Goal: Task Accomplishment & Management: Complete application form

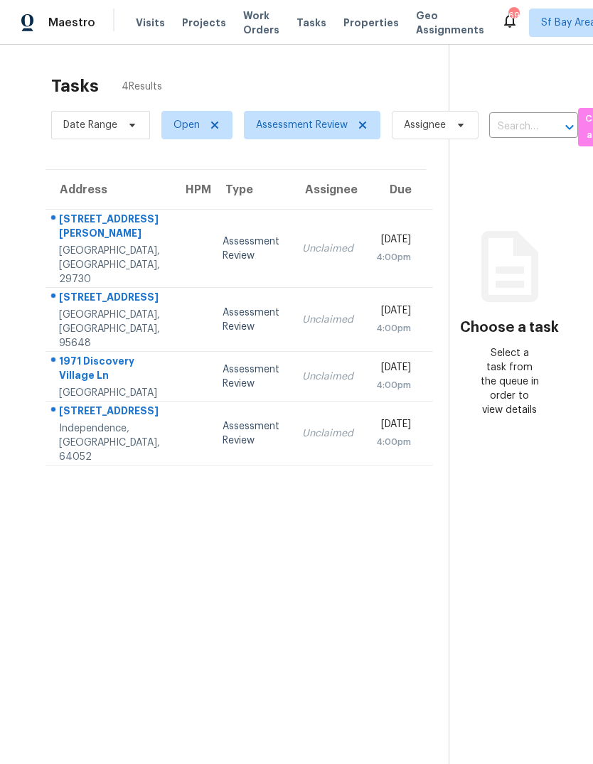
click at [130, 244] on div "[GEOGRAPHIC_DATA], [GEOGRAPHIC_DATA], 29730" at bounding box center [109, 265] width 101 height 43
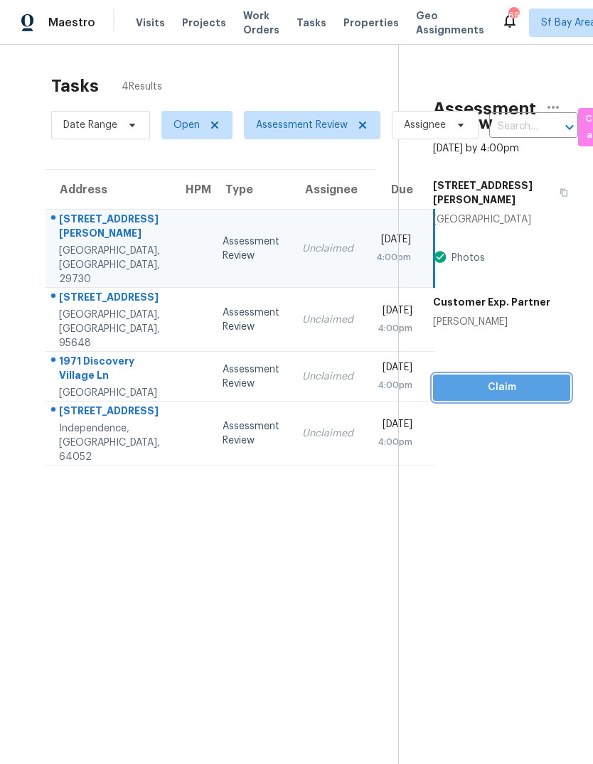
click at [510, 379] on span "Claim" at bounding box center [501, 388] width 114 height 18
click at [503, 379] on span "Claim" at bounding box center [501, 388] width 114 height 18
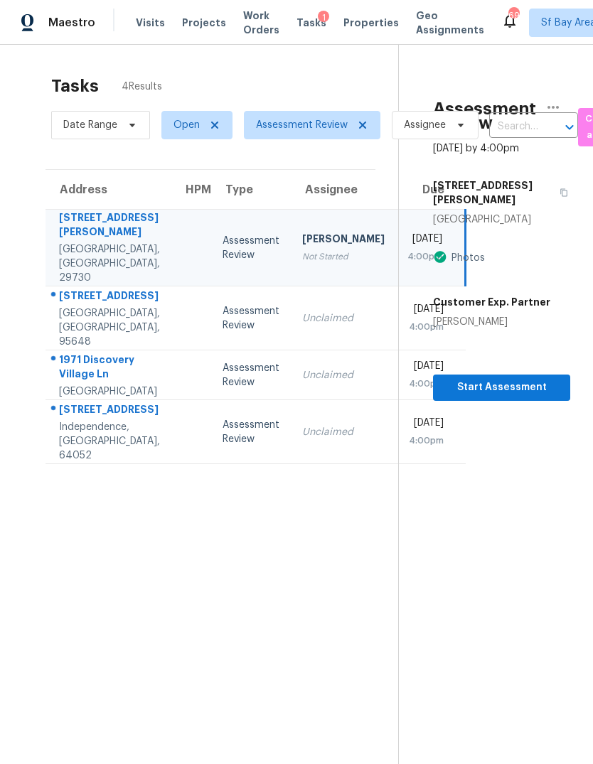
click at [476, 440] on section "Assessment Review [DATE] by 4:00pm [STREET_ADDRESS][PERSON_NAME] Photos Custome…" at bounding box center [484, 427] width 172 height 764
click at [505, 379] on span "Start Assessment" at bounding box center [501, 388] width 114 height 18
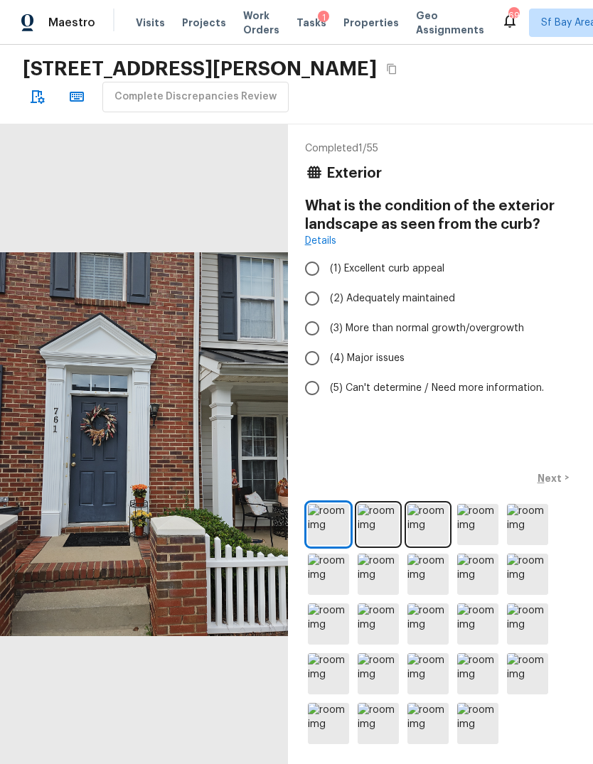
click at [430, 268] on span "(1) Excellent curb appeal" at bounding box center [387, 269] width 114 height 14
click at [327, 268] on input "(1) Excellent curb appeal" at bounding box center [312, 269] width 30 height 30
radio input "true"
click at [376, 545] on img at bounding box center [378, 524] width 41 height 41
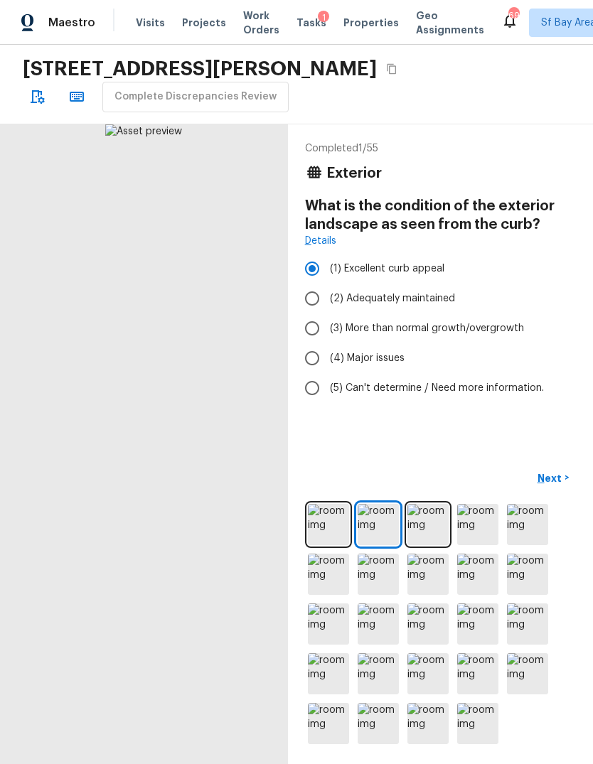
click at [432, 545] on img at bounding box center [427, 524] width 41 height 41
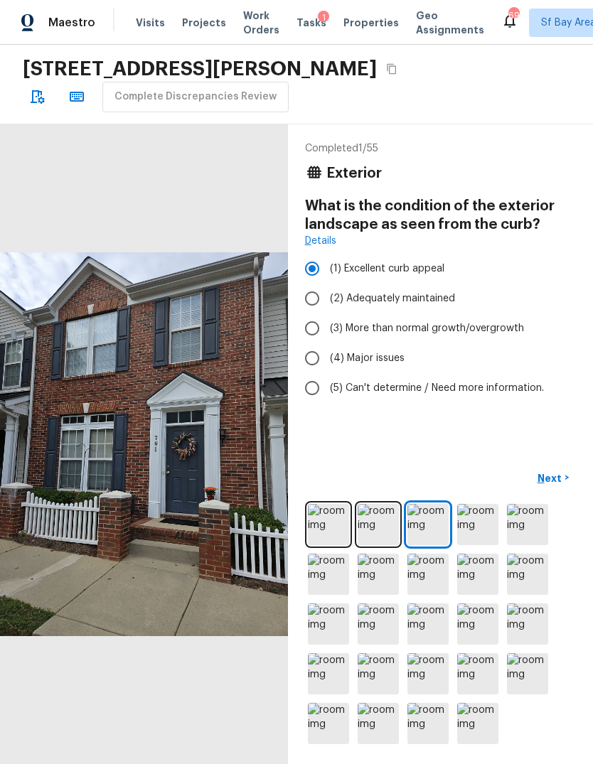
click at [417, 545] on img at bounding box center [427, 524] width 41 height 41
click at [556, 485] on p "Next" at bounding box center [550, 478] width 27 height 14
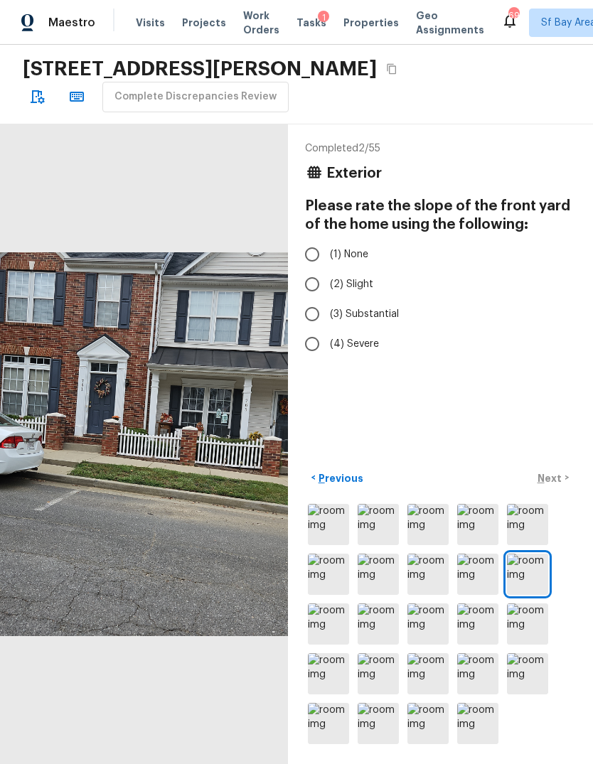
click at [313, 251] on input "(1) None" at bounding box center [312, 255] width 30 height 30
radio input "true"
click at [554, 485] on p "Next" at bounding box center [550, 478] width 27 height 14
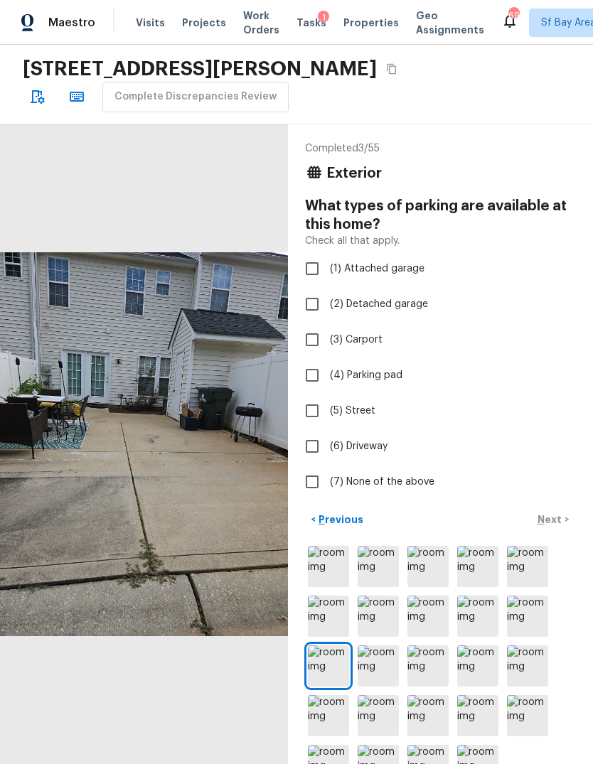
click at [309, 483] on input "(7) None of the above" at bounding box center [312, 482] width 30 height 30
checkbox input "true"
click at [313, 451] on input "(6) Driveway" at bounding box center [312, 446] width 30 height 30
checkbox input "true"
click at [311, 485] on input "(7) None of the above" at bounding box center [312, 482] width 30 height 30
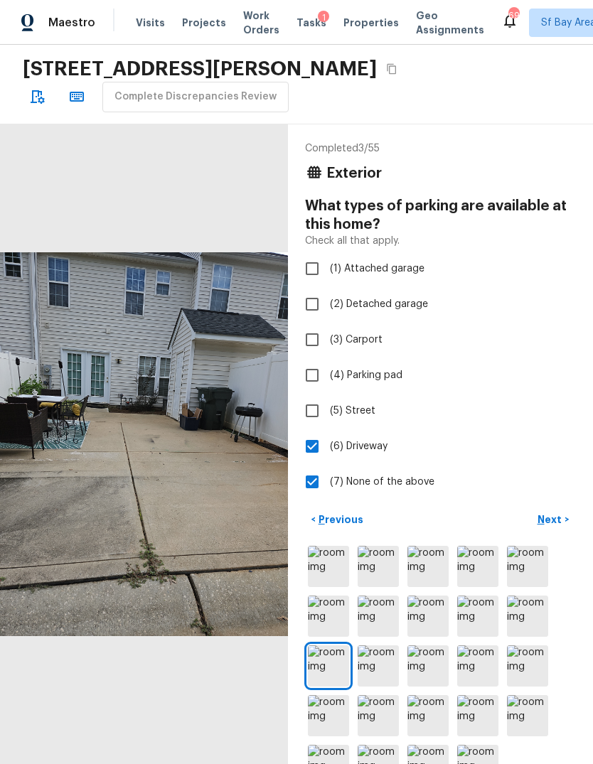
checkbox input "false"
click at [547, 527] on p "Next" at bounding box center [550, 519] width 27 height 14
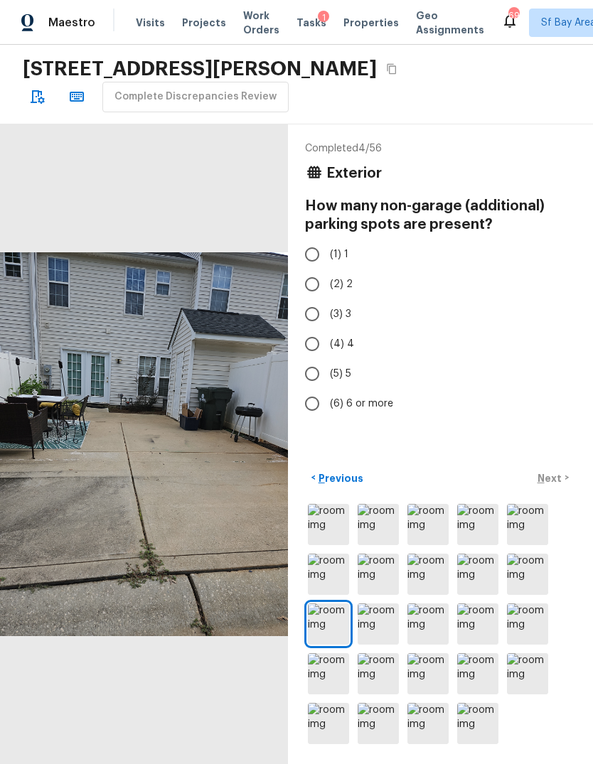
click at [307, 249] on input "(1) 1" at bounding box center [312, 255] width 30 height 30
radio input "true"
click at [552, 485] on p "Next" at bounding box center [550, 478] width 27 height 14
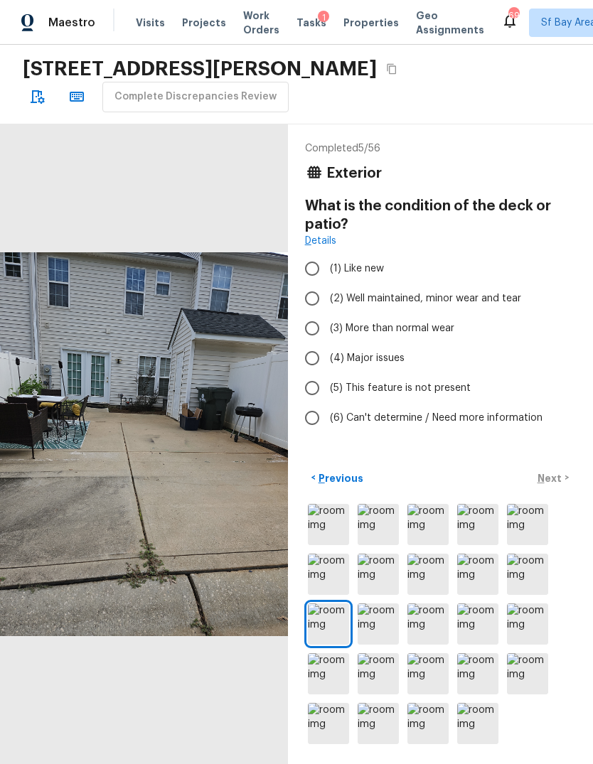
click at [308, 330] on input "(3) More than normal wear" at bounding box center [312, 328] width 30 height 30
radio input "true"
click at [552, 485] on p "Next" at bounding box center [550, 478] width 27 height 14
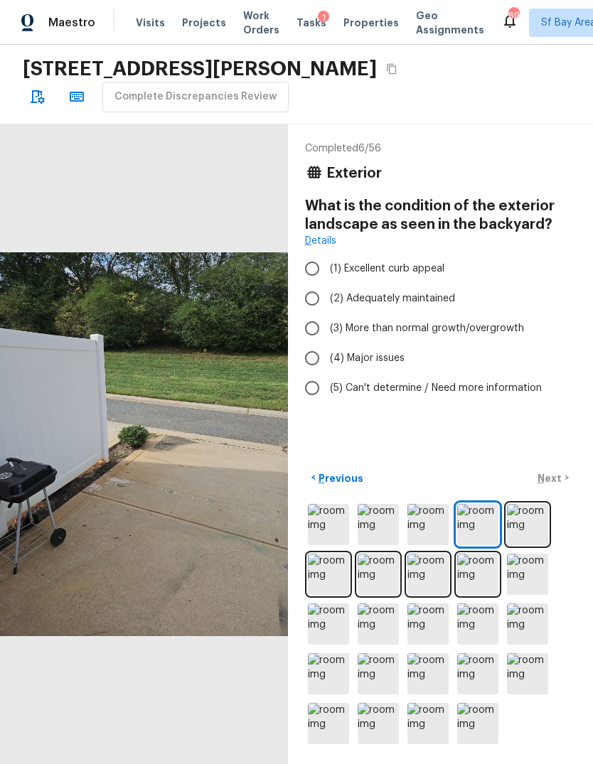
click at [309, 299] on input "(2) Adequately maintained" at bounding box center [312, 299] width 30 height 30
radio input "true"
click at [552, 485] on p "Next" at bounding box center [550, 478] width 27 height 14
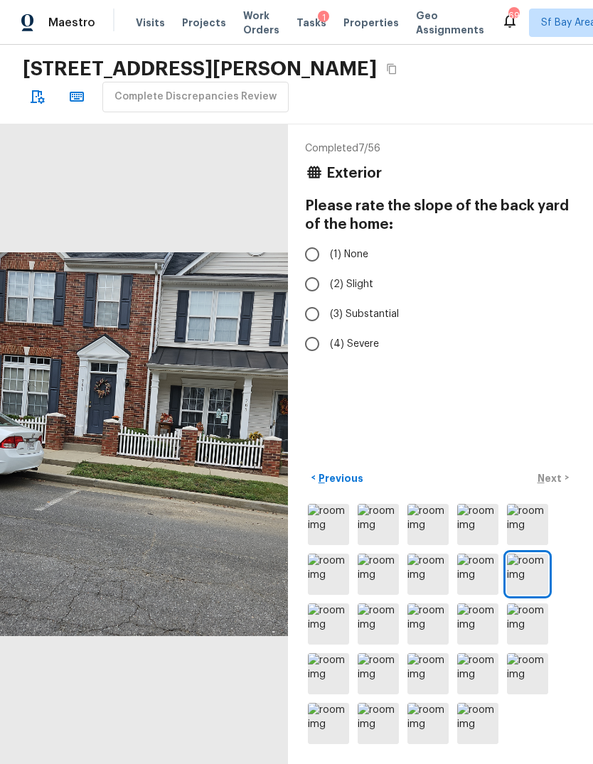
click at [313, 252] on input "(1) None" at bounding box center [312, 255] width 30 height 30
radio input "true"
click at [560, 485] on p "Next" at bounding box center [550, 478] width 27 height 14
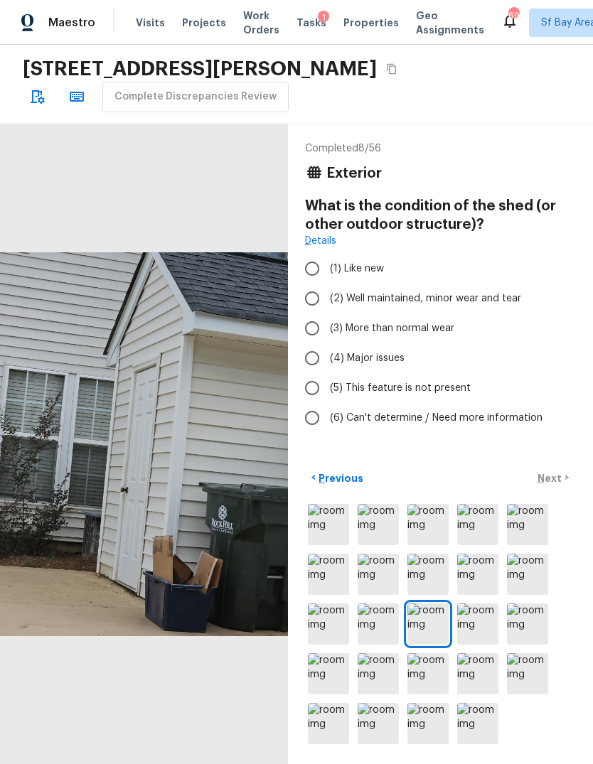
click at [313, 326] on input "(3) More than normal wear" at bounding box center [312, 328] width 30 height 30
radio input "true"
click at [555, 485] on p "Next" at bounding box center [550, 478] width 27 height 14
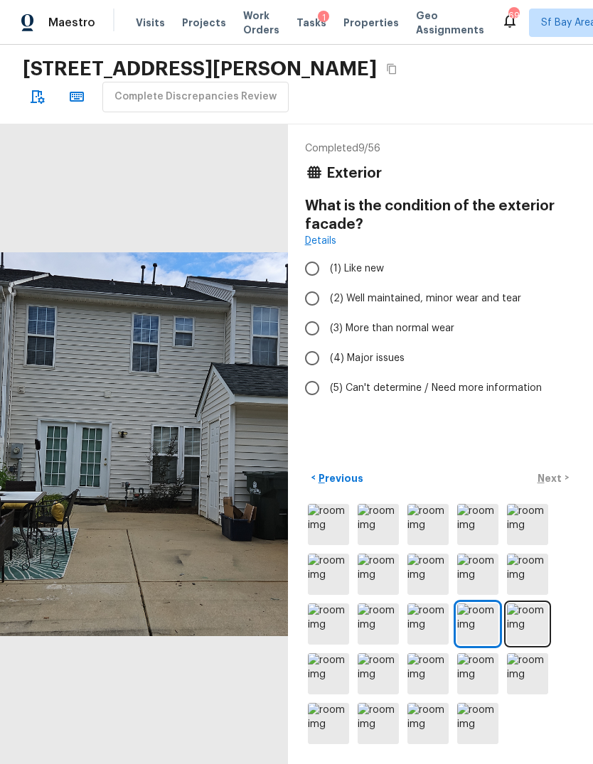
click at [313, 305] on input "(2) Well maintained, minor wear and tear" at bounding box center [312, 299] width 30 height 30
radio input "true"
click at [556, 485] on p "Next" at bounding box center [550, 478] width 27 height 14
click at [312, 294] on input "(2) Well maintained, minor wear and tear" at bounding box center [312, 299] width 30 height 30
radio input "true"
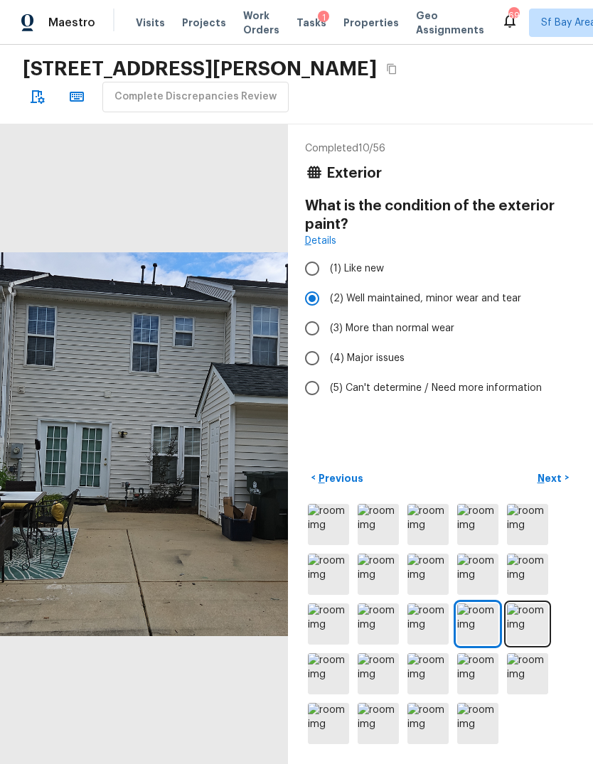
click at [557, 485] on p "Next" at bounding box center [550, 478] width 27 height 14
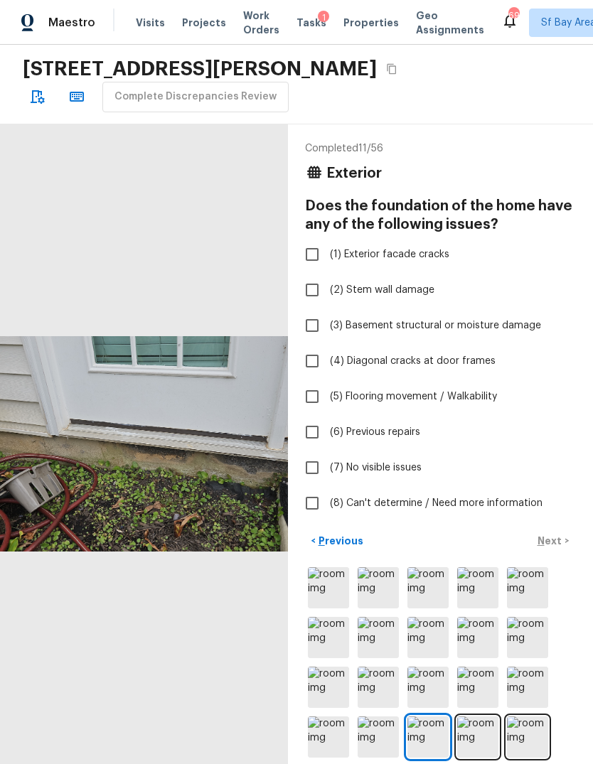
click at [308, 505] on input "(8) Can't determine / Need more information" at bounding box center [312, 503] width 30 height 30
checkbox input "true"
click at [309, 465] on input "(7) No visible issues" at bounding box center [312, 468] width 30 height 30
checkbox input "true"
click at [316, 498] on input "(8) Can't determine / Need more information" at bounding box center [312, 503] width 30 height 30
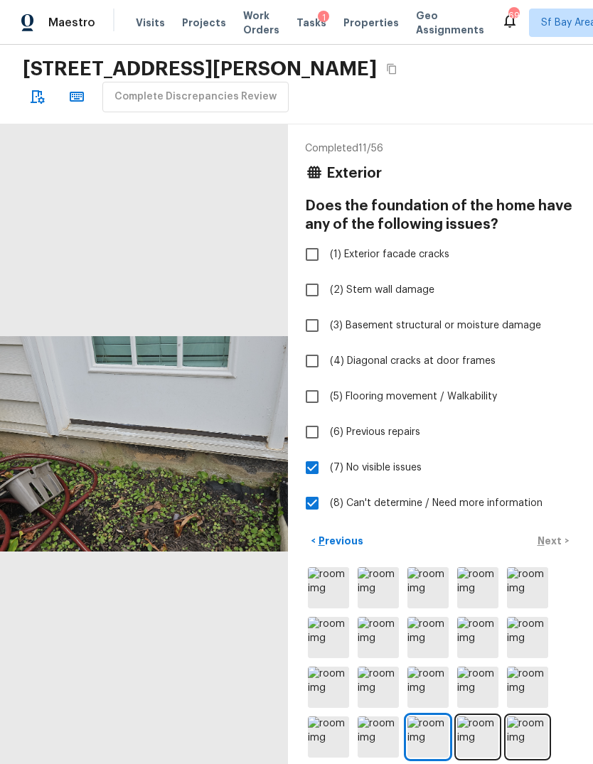
checkbox input "false"
click at [553, 548] on p "Next" at bounding box center [550, 541] width 27 height 14
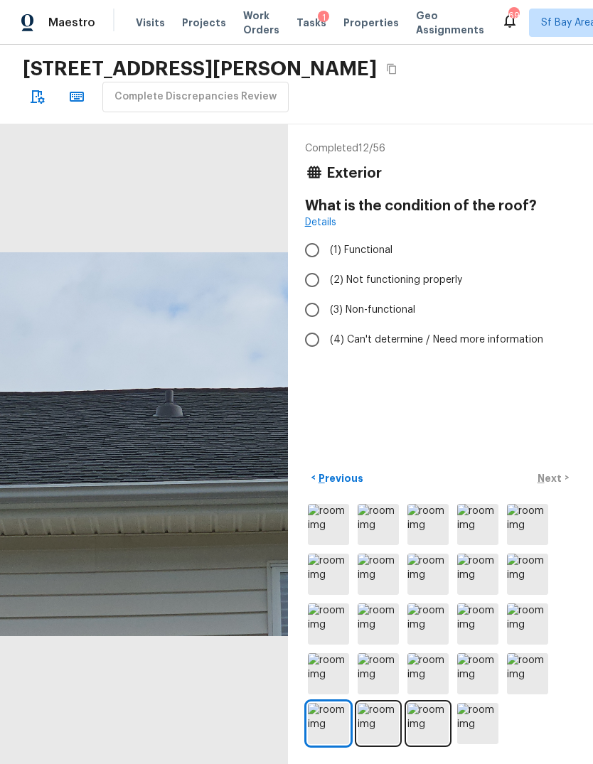
click at [311, 253] on input "(1) Functional" at bounding box center [312, 250] width 30 height 30
radio input "true"
click at [557, 485] on p "Next" at bounding box center [550, 478] width 27 height 14
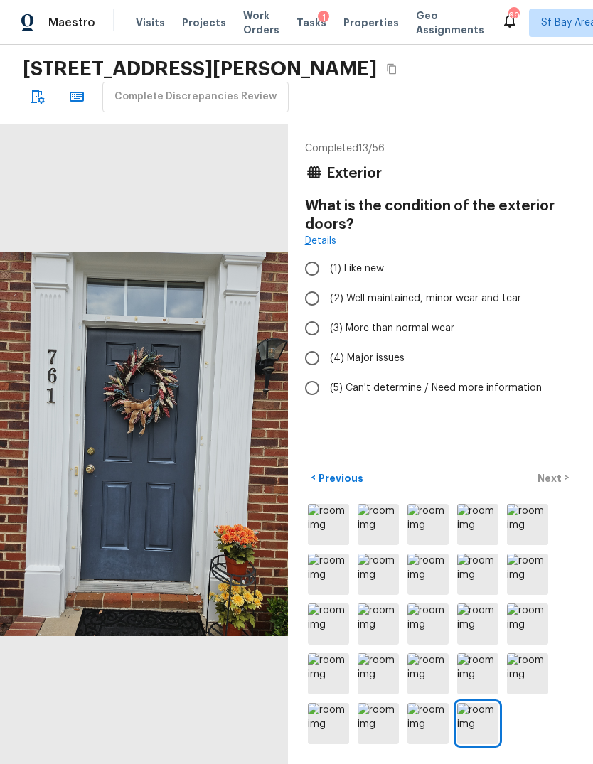
click at [313, 321] on input "(3) More than normal wear" at bounding box center [312, 328] width 30 height 30
radio input "true"
click at [560, 485] on p "Next" at bounding box center [550, 478] width 27 height 14
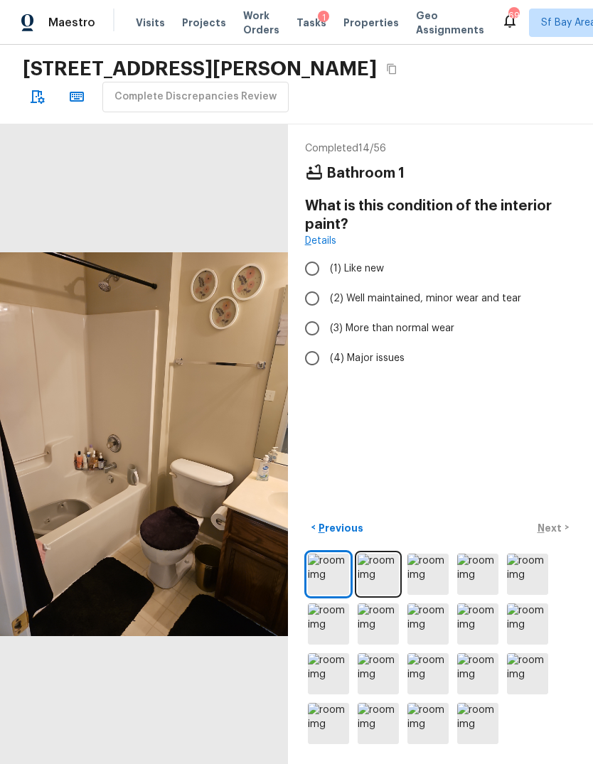
click at [304, 321] on input "(3) More than normal wear" at bounding box center [312, 328] width 30 height 30
radio input "true"
click at [554, 535] on p "Next" at bounding box center [550, 528] width 27 height 14
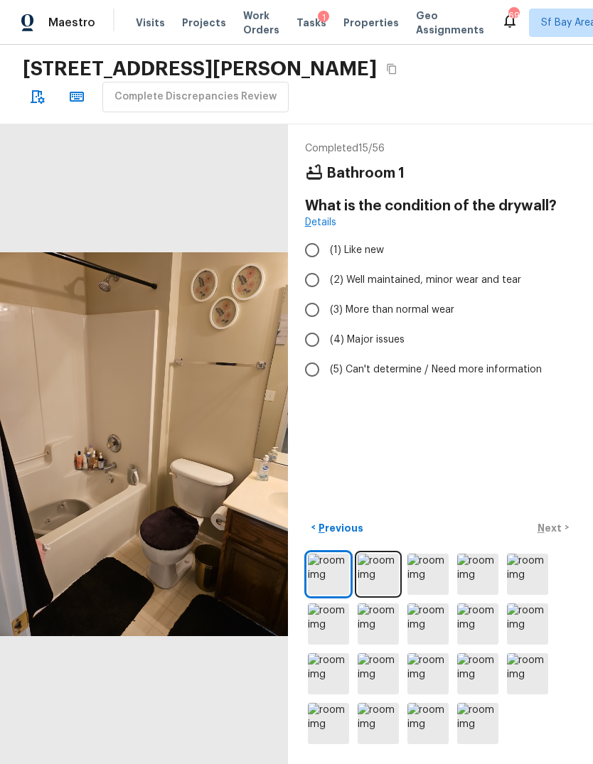
click at [312, 277] on input "(2) Well maintained, minor wear and tear" at bounding box center [312, 280] width 30 height 30
radio input "true"
click at [548, 535] on p "Next" at bounding box center [550, 528] width 27 height 14
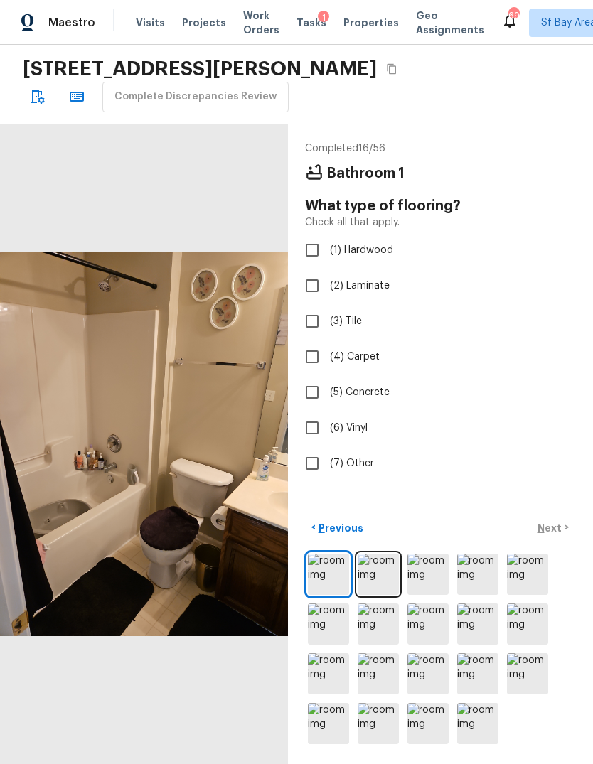
click at [313, 321] on input "(3) Tile" at bounding box center [312, 321] width 30 height 30
checkbox input "true"
click at [554, 540] on div "< Previous Next >" at bounding box center [440, 527] width 271 height 23
click at [558, 535] on p "Next" at bounding box center [550, 528] width 27 height 14
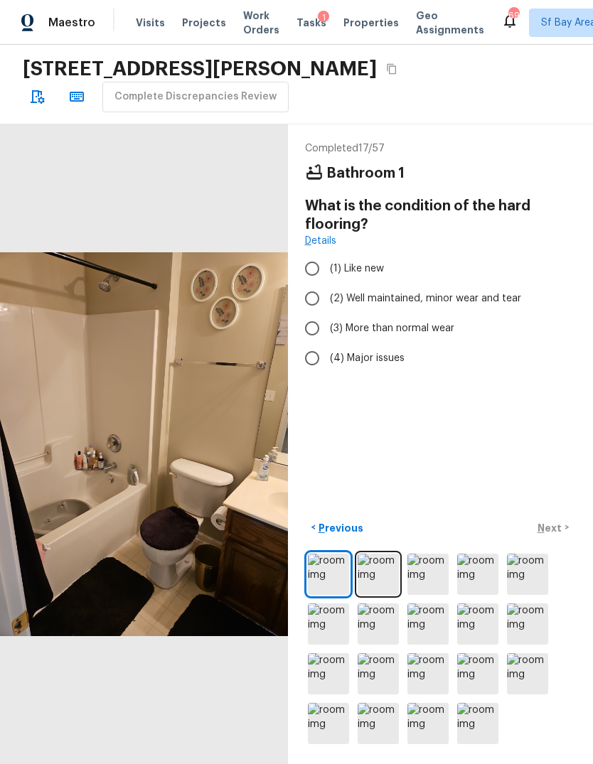
click at [311, 293] on input "(2) Well maintained, minor wear and tear" at bounding box center [312, 299] width 30 height 30
radio input "true"
click at [553, 540] on button "Next >" at bounding box center [552, 527] width 45 height 23
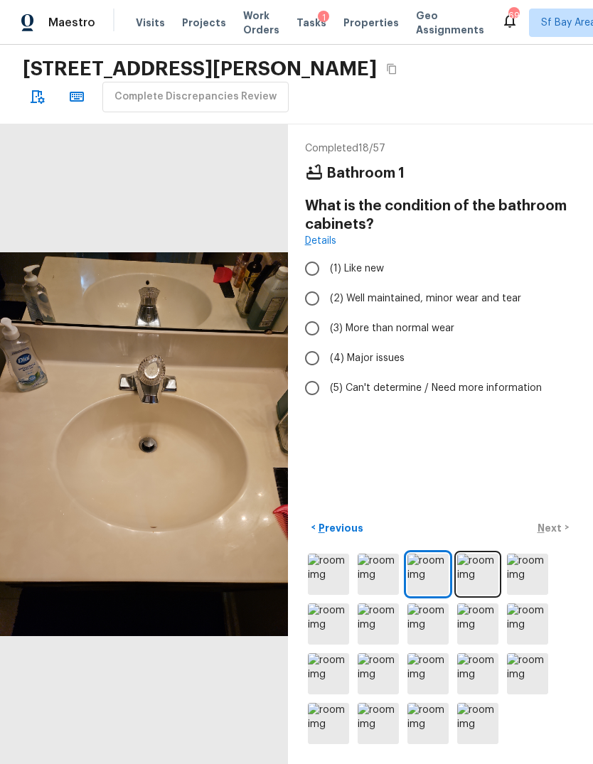
click at [314, 321] on input "(3) More than normal wear" at bounding box center [312, 328] width 30 height 30
radio input "true"
click at [556, 535] on p "Next" at bounding box center [550, 528] width 27 height 14
click at [308, 322] on input "(3) More than normal wear" at bounding box center [312, 328] width 30 height 30
radio input "true"
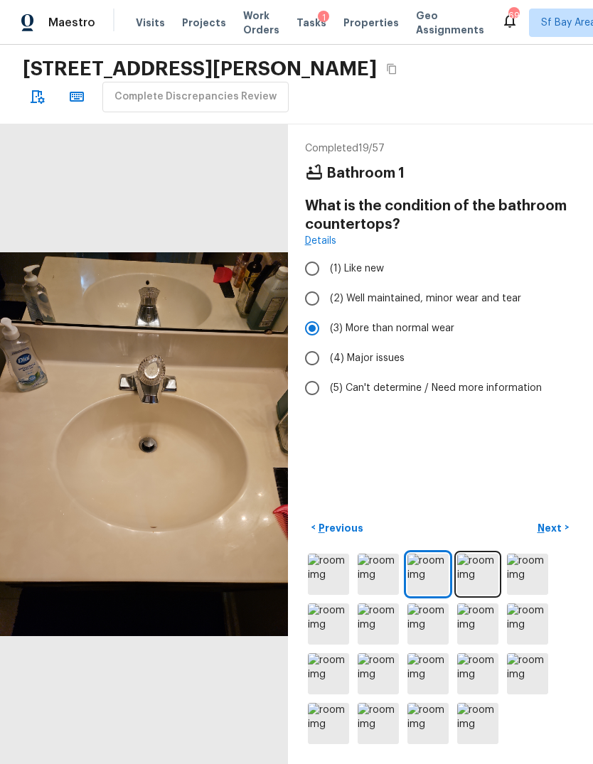
click at [562, 535] on p "Next" at bounding box center [550, 528] width 27 height 14
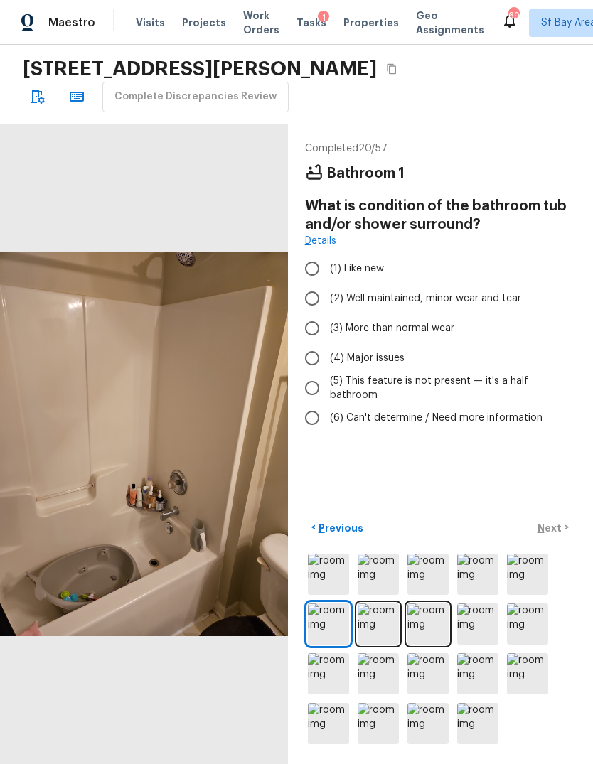
click at [309, 323] on input "(3) More than normal wear" at bounding box center [312, 328] width 30 height 30
radio input "true"
click at [559, 535] on p "Next" at bounding box center [550, 528] width 27 height 14
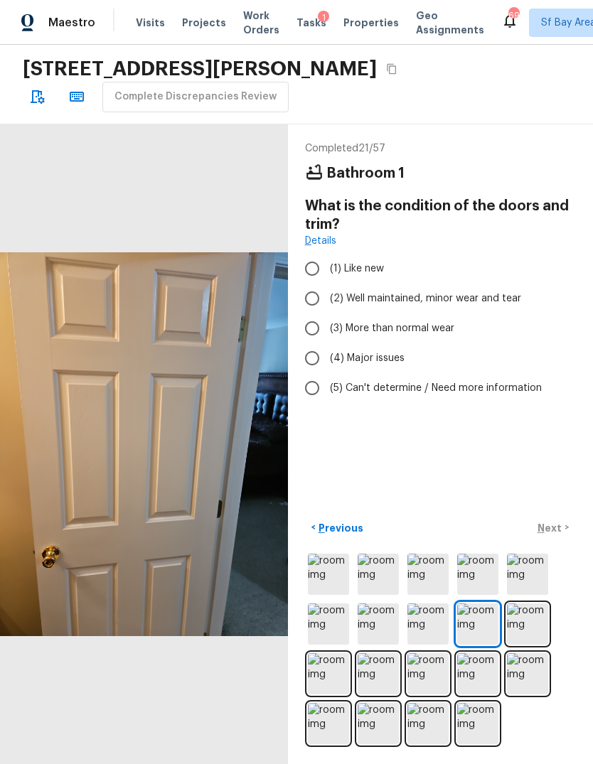
click at [310, 301] on input "(2) Well maintained, minor wear and tear" at bounding box center [312, 299] width 30 height 30
radio input "true"
click at [559, 535] on p "Next" at bounding box center [550, 528] width 27 height 14
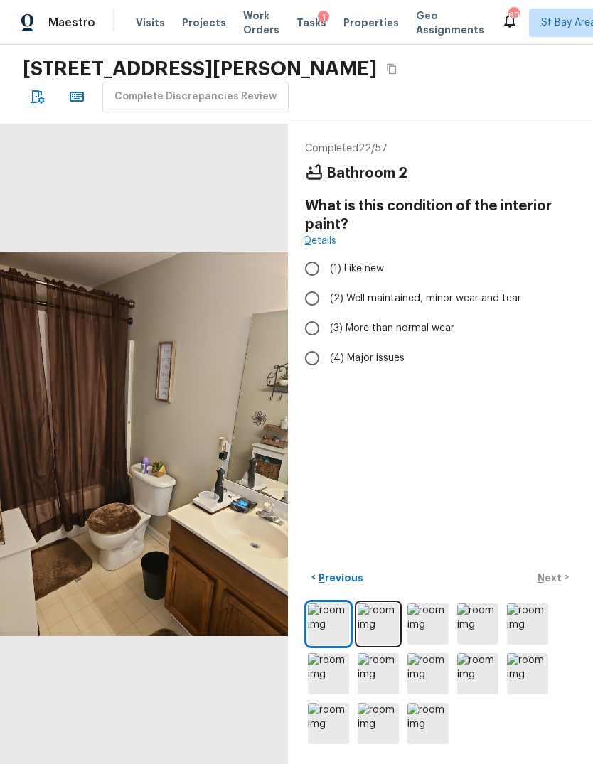
click at [311, 324] on input "(3) More than normal wear" at bounding box center [312, 328] width 30 height 30
radio input "true"
click at [558, 585] on p "Next" at bounding box center [550, 578] width 27 height 14
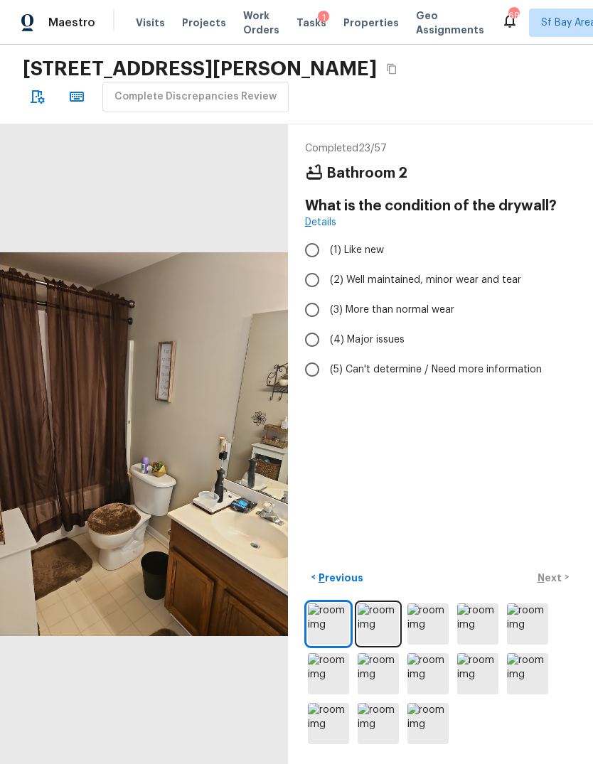
click at [318, 308] on input "(3) More than normal wear" at bounding box center [312, 310] width 30 height 30
radio input "true"
click at [303, 279] on input "(2) Well maintained, minor wear and tear" at bounding box center [312, 280] width 30 height 30
radio input "true"
click at [564, 589] on button "Next >" at bounding box center [552, 577] width 45 height 23
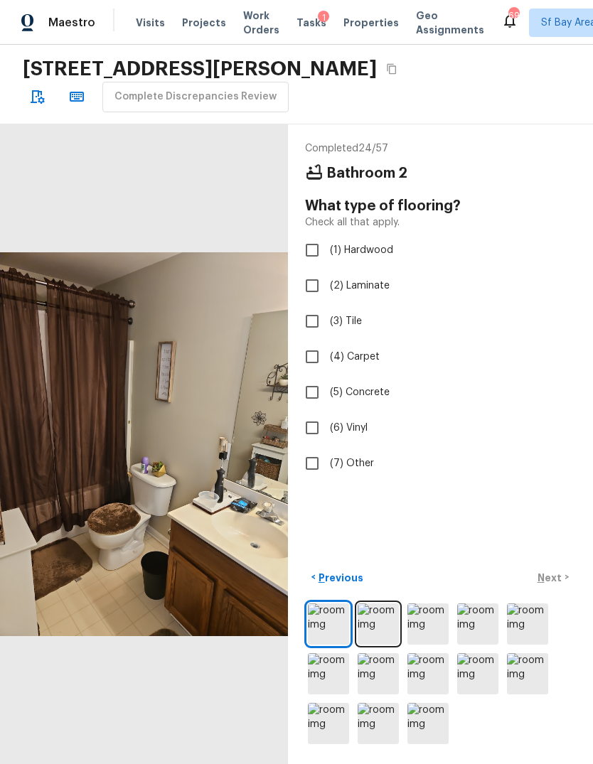
click at [313, 322] on input "(3) Tile" at bounding box center [312, 321] width 30 height 30
checkbox input "true"
click at [314, 428] on input "(6) Vinyl" at bounding box center [312, 428] width 30 height 30
checkbox input "true"
click at [311, 321] on input "(3) Tile" at bounding box center [312, 321] width 30 height 30
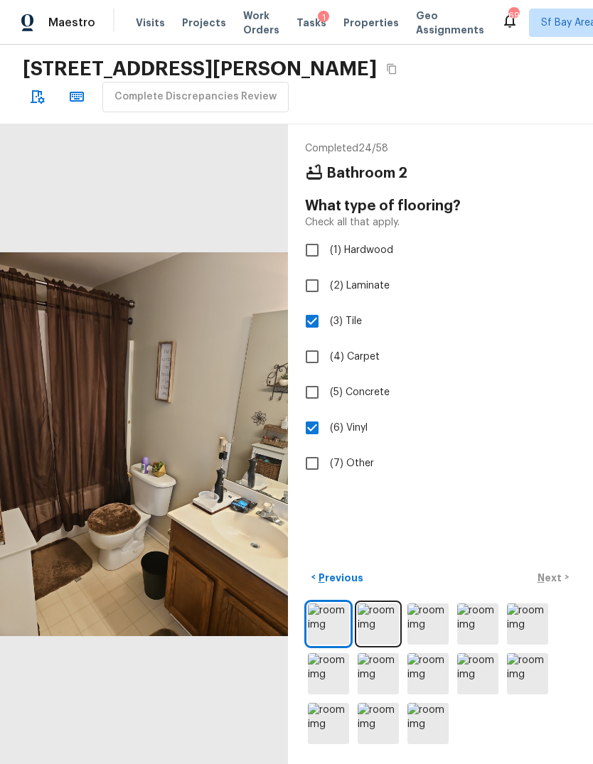
checkbox input "false"
click at [558, 585] on p "Next" at bounding box center [550, 578] width 27 height 14
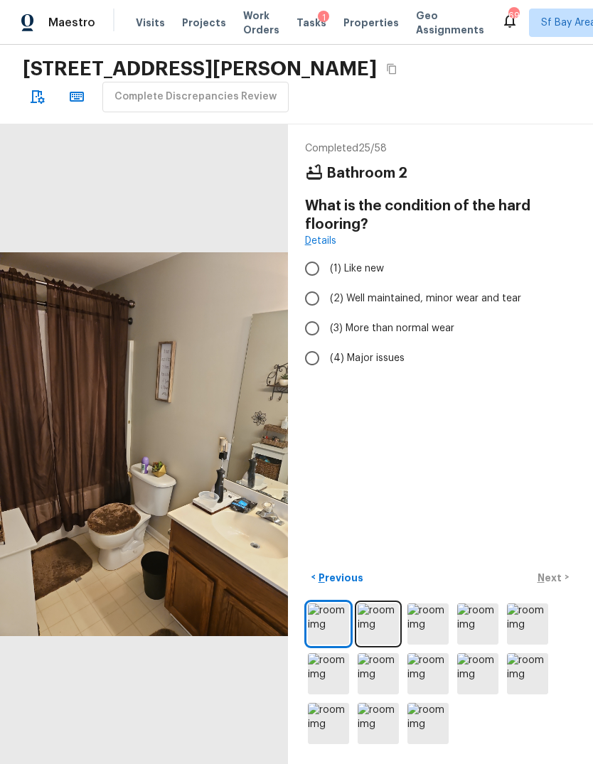
click at [313, 325] on input "(3) More than normal wear" at bounding box center [312, 328] width 30 height 30
radio input "true"
click at [555, 585] on p "Next" at bounding box center [550, 578] width 27 height 14
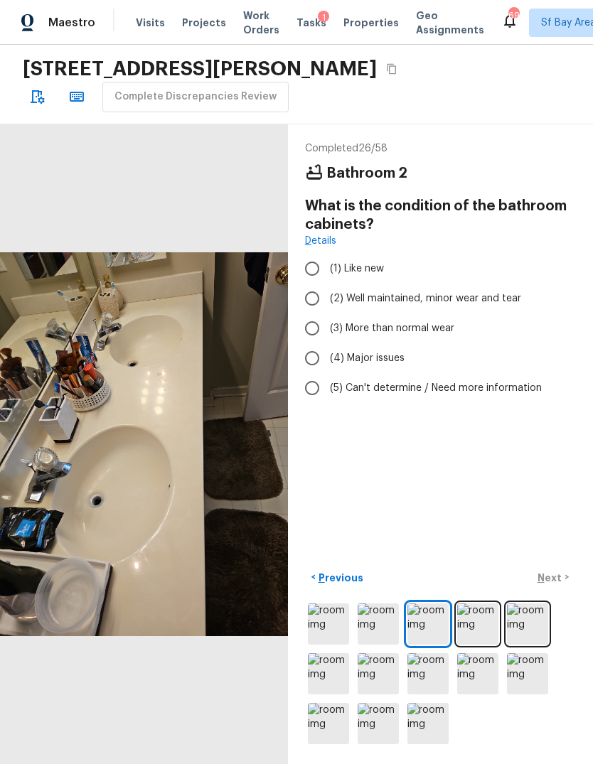
click at [485, 645] on img at bounding box center [477, 623] width 41 height 41
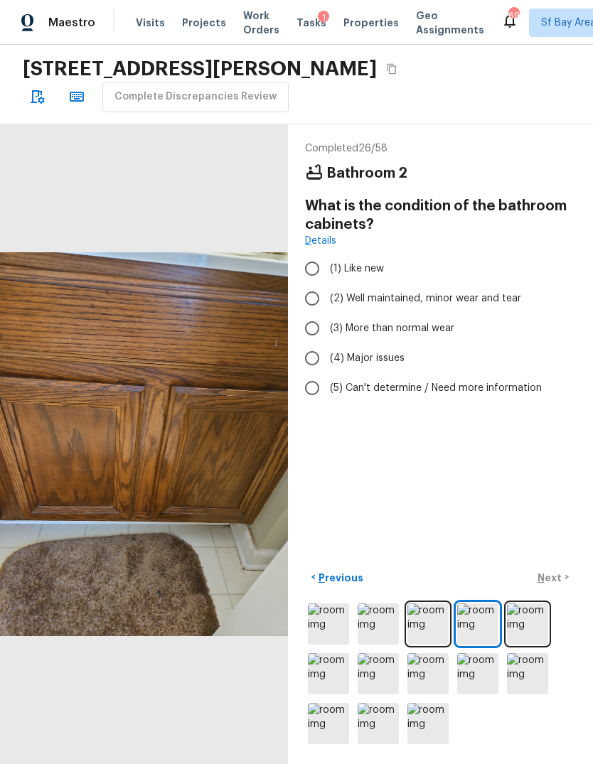
click at [535, 645] on img at bounding box center [527, 623] width 41 height 41
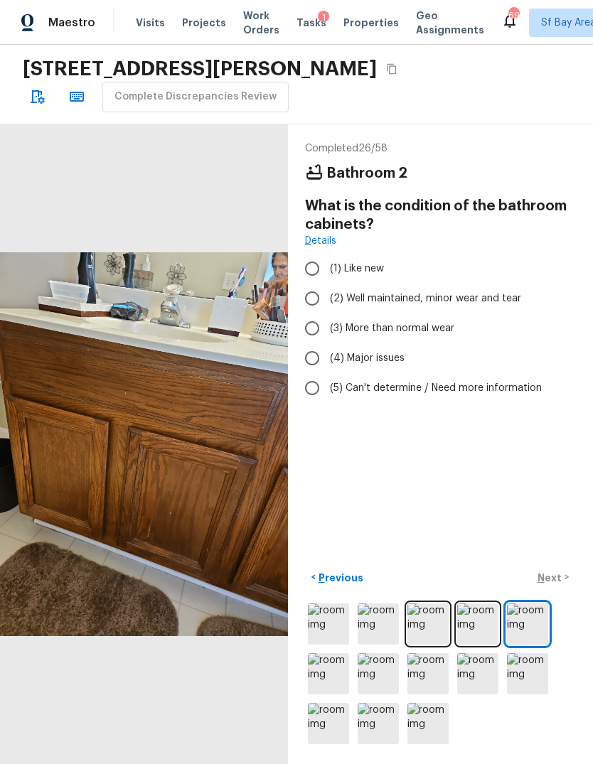
click at [308, 328] on input "(3) More than normal wear" at bounding box center [312, 328] width 30 height 30
radio input "true"
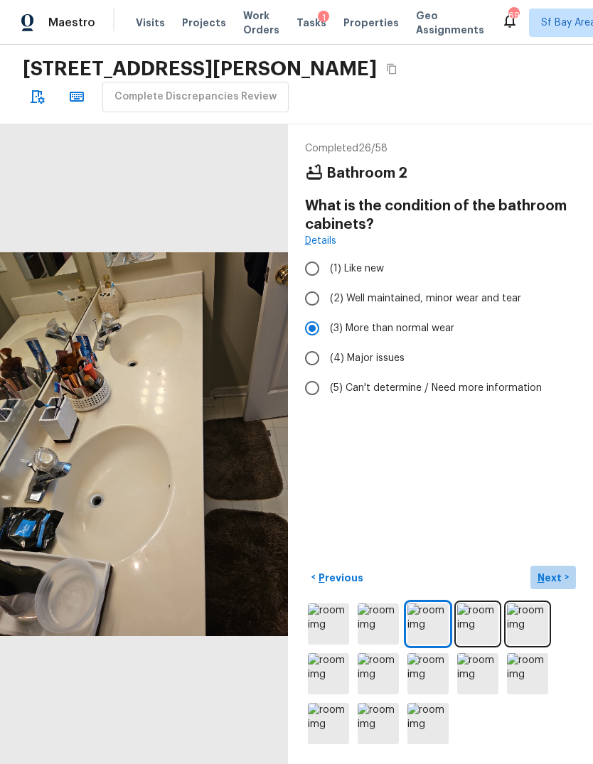
click at [550, 585] on p "Next" at bounding box center [550, 578] width 27 height 14
click at [312, 325] on input "(3) More than normal wear" at bounding box center [312, 328] width 30 height 30
radio input "true"
click at [557, 585] on p "Next" at bounding box center [550, 578] width 27 height 14
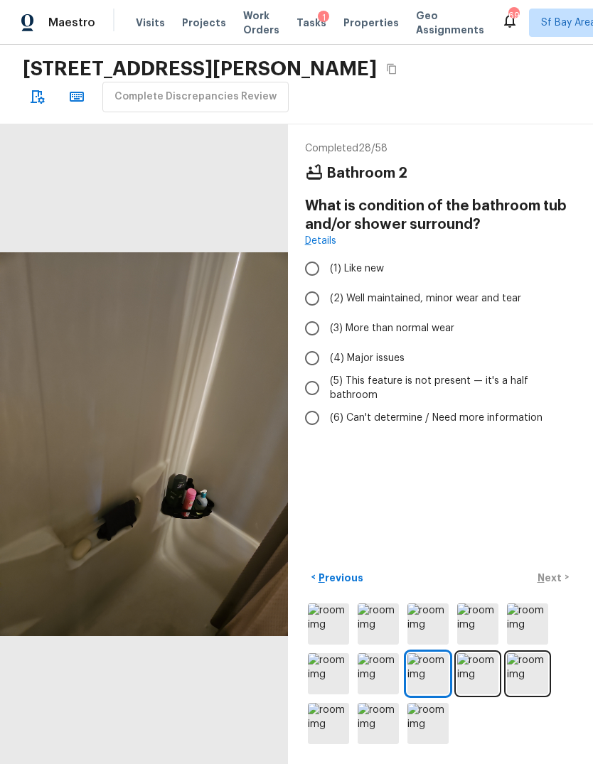
click at [308, 331] on input "(3) More than normal wear" at bounding box center [312, 328] width 30 height 30
radio input "true"
click at [562, 585] on p "Next" at bounding box center [550, 578] width 27 height 14
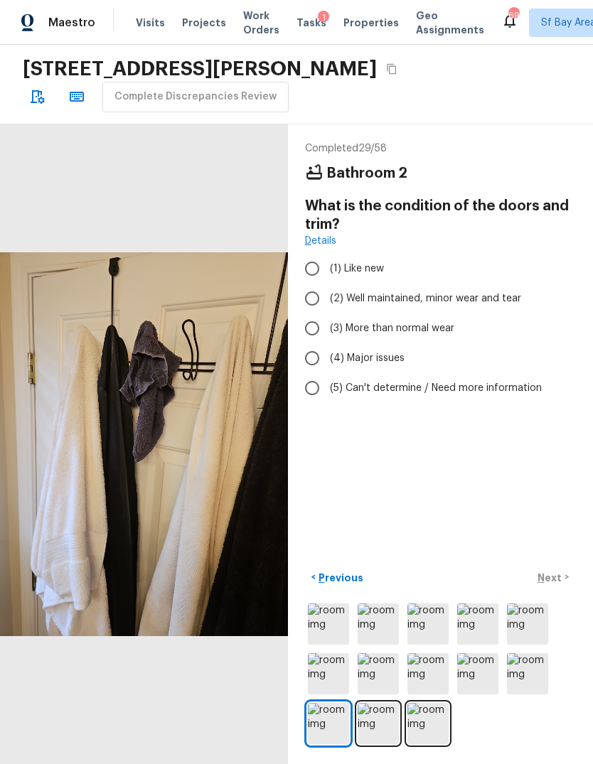
click at [316, 300] on input "(2) Well maintained, minor wear and tear" at bounding box center [312, 299] width 30 height 30
radio input "true"
click at [559, 585] on p "Next" at bounding box center [550, 578] width 27 height 14
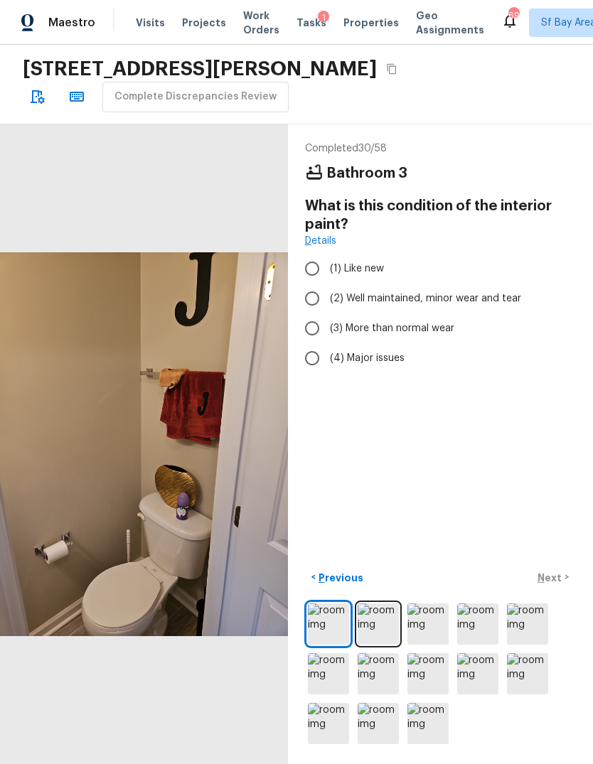
click at [313, 331] on input "(3) More than normal wear" at bounding box center [312, 328] width 30 height 30
radio input "true"
click at [556, 585] on p "Next" at bounding box center [550, 578] width 27 height 14
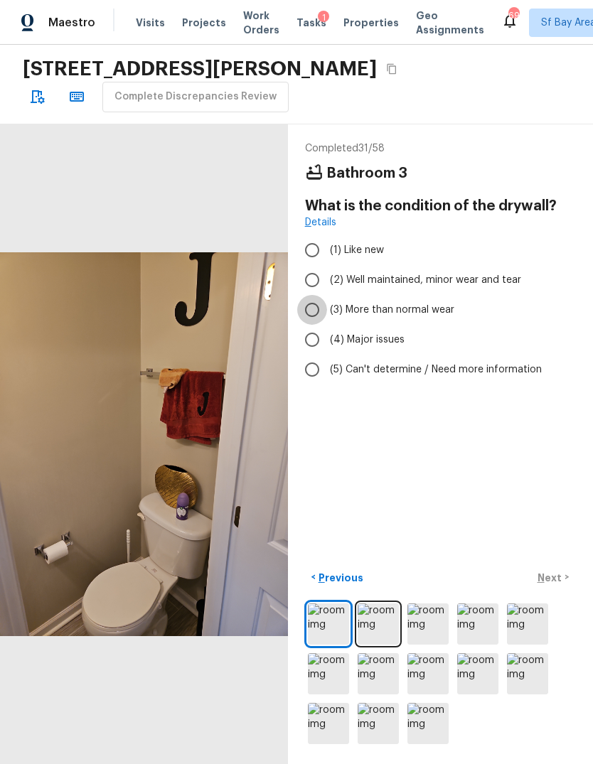
click at [323, 308] on input "(3) More than normal wear" at bounding box center [312, 310] width 30 height 30
radio input "true"
click at [306, 283] on input "(2) Well maintained, minor wear and tear" at bounding box center [312, 280] width 30 height 30
radio input "true"
click at [556, 585] on p "Next" at bounding box center [550, 578] width 27 height 14
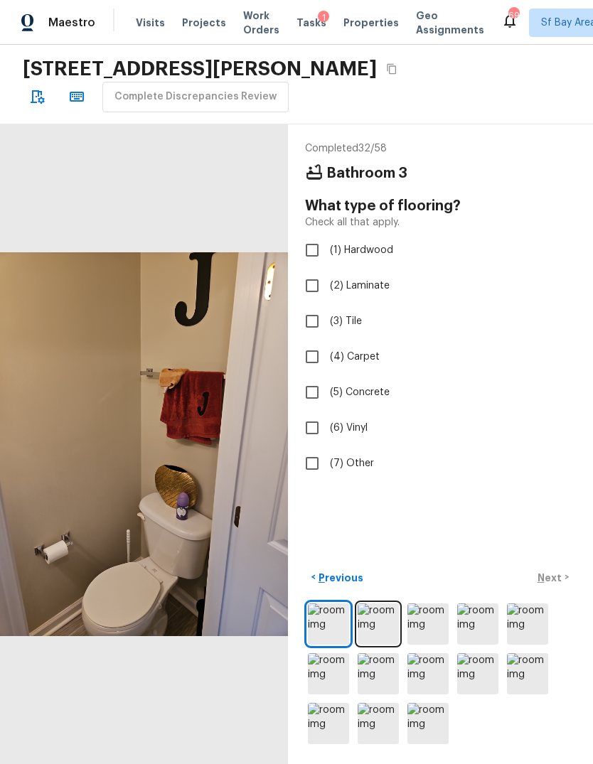
click at [309, 319] on input "(3) Tile" at bounding box center [312, 321] width 30 height 30
checkbox input "true"
click at [557, 585] on p "Next" at bounding box center [550, 578] width 27 height 14
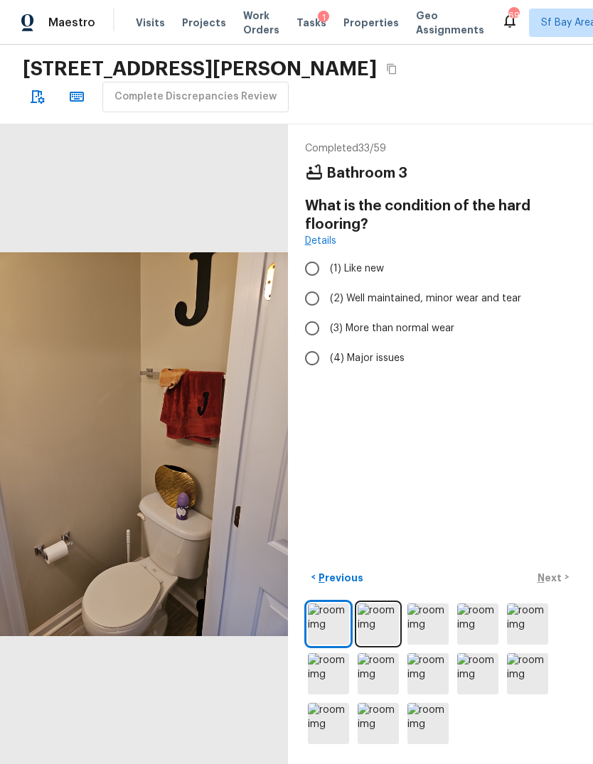
click at [309, 326] on input "(3) More than normal wear" at bounding box center [312, 328] width 30 height 30
radio input "true"
click at [553, 585] on p "Next" at bounding box center [550, 578] width 27 height 14
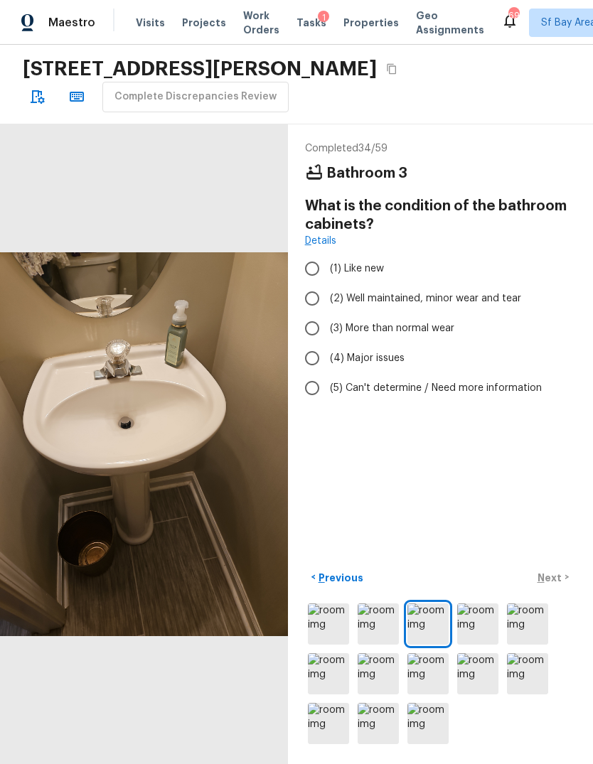
click at [310, 300] on input "(2) Well maintained, minor wear and tear" at bounding box center [312, 299] width 30 height 30
radio input "true"
click at [565, 589] on button "Next >" at bounding box center [552, 577] width 45 height 23
click at [311, 298] on input "(2) Well maintained, minor wear and tear" at bounding box center [312, 299] width 30 height 30
radio input "true"
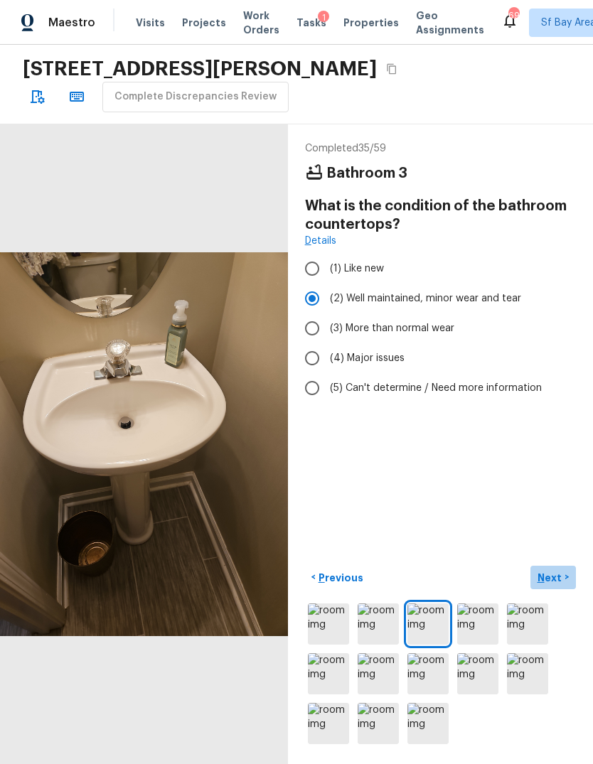
click at [550, 585] on p "Next" at bounding box center [550, 578] width 27 height 14
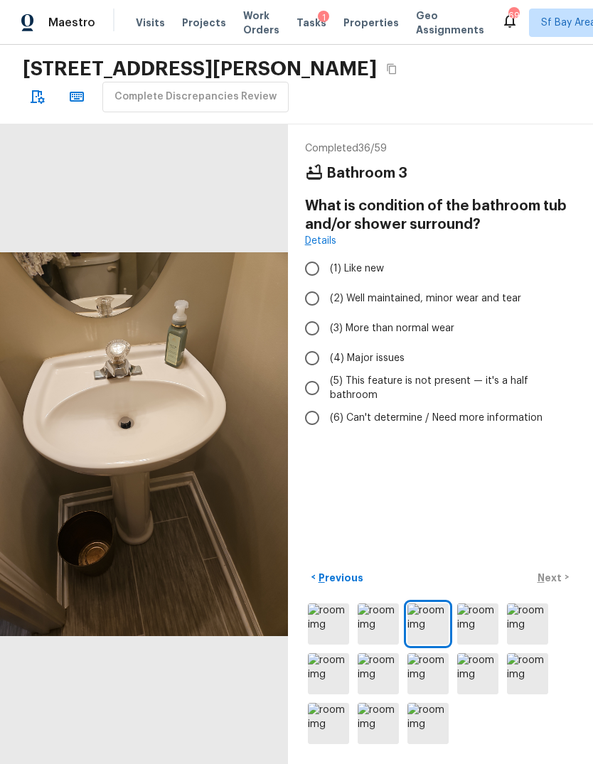
click at [306, 301] on input "(2) Well maintained, minor wear and tear" at bounding box center [312, 299] width 30 height 30
radio input "true"
click at [308, 385] on input "(5) This feature is not present — it's a half bathroom" at bounding box center [312, 388] width 30 height 30
radio input "true"
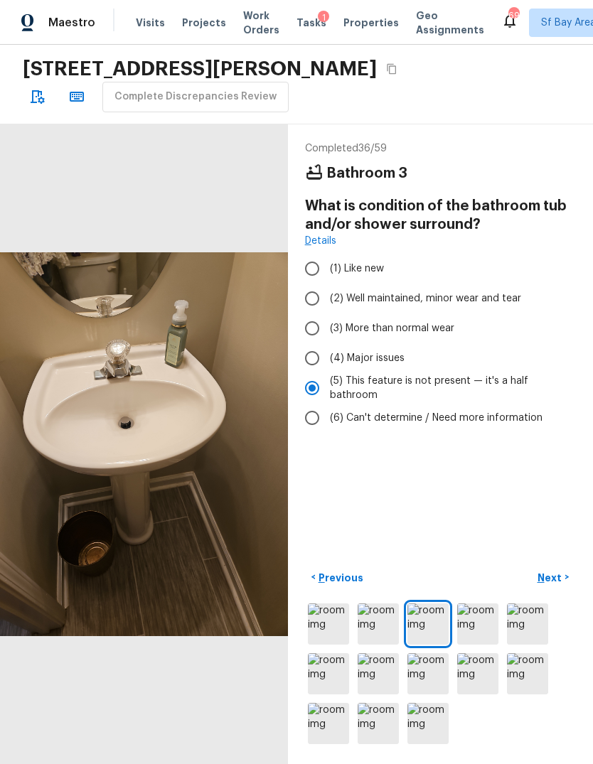
click at [554, 585] on p "Next" at bounding box center [550, 578] width 27 height 14
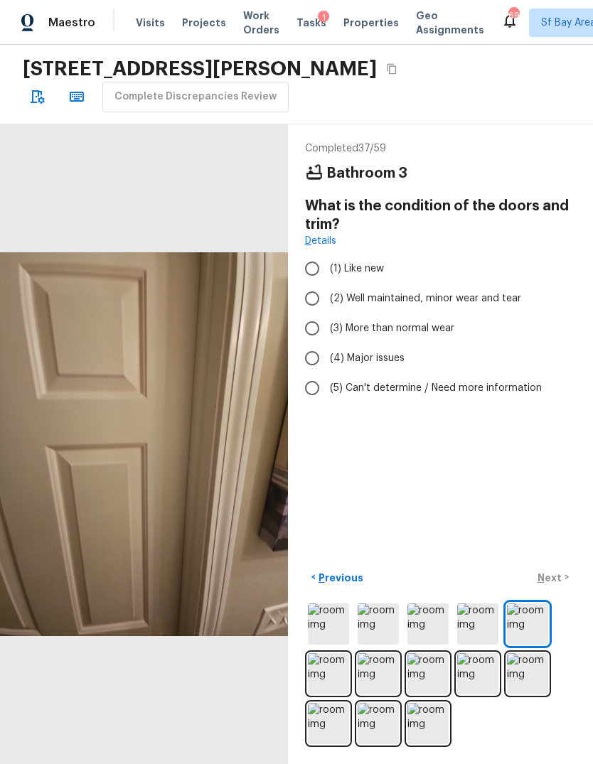
click at [309, 284] on input "(2) Well maintained, minor wear and tear" at bounding box center [312, 299] width 30 height 30
radio input "true"
click at [557, 589] on button "Next >" at bounding box center [552, 577] width 45 height 23
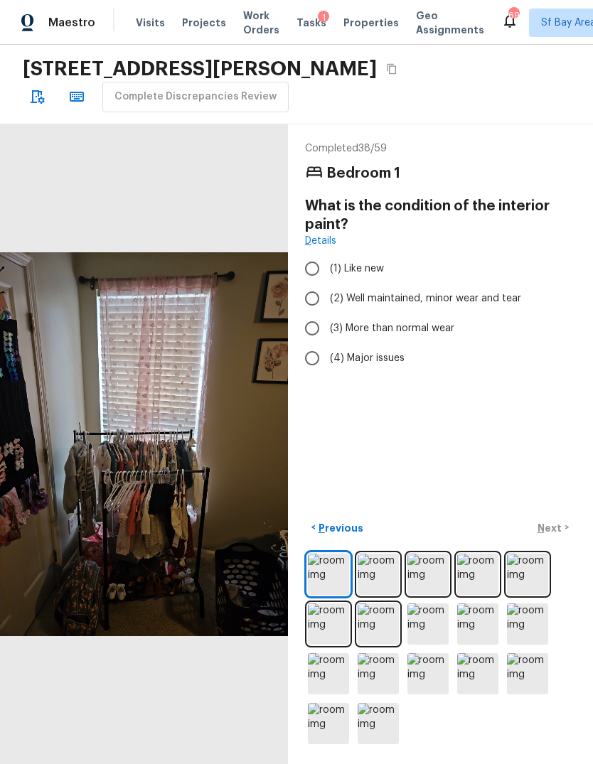
click at [312, 313] on input "(3) More than normal wear" at bounding box center [312, 328] width 30 height 30
radio input "true"
click at [567, 540] on button "Next >" at bounding box center [552, 527] width 45 height 23
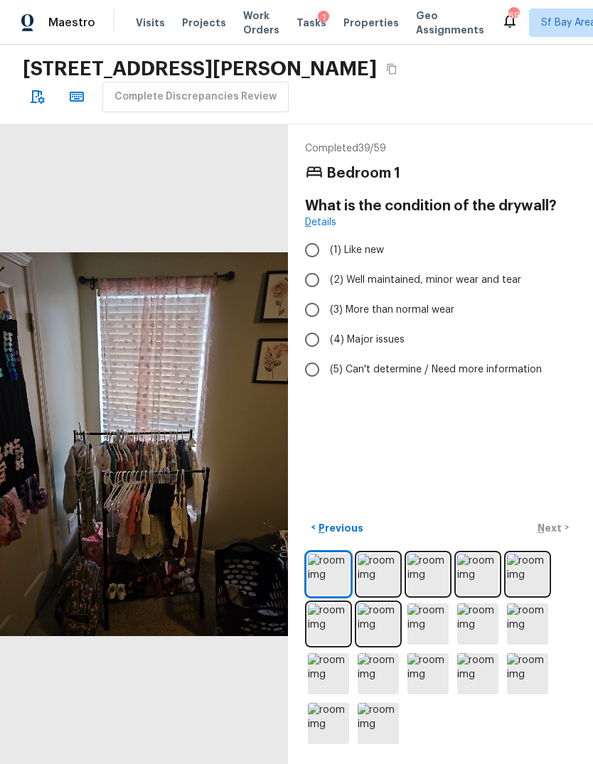
click at [307, 265] on input "(2) Well maintained, minor wear and tear" at bounding box center [312, 280] width 30 height 30
radio input "true"
click at [558, 535] on p "Next" at bounding box center [550, 528] width 27 height 14
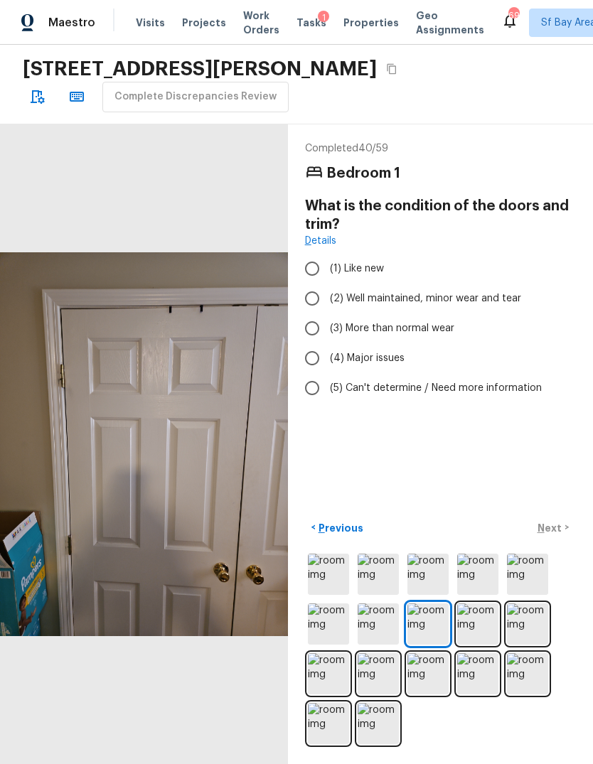
click at [313, 284] on input "(2) Well maintained, minor wear and tear" at bounding box center [312, 299] width 30 height 30
radio input "true"
click at [553, 535] on p "Next" at bounding box center [550, 528] width 27 height 14
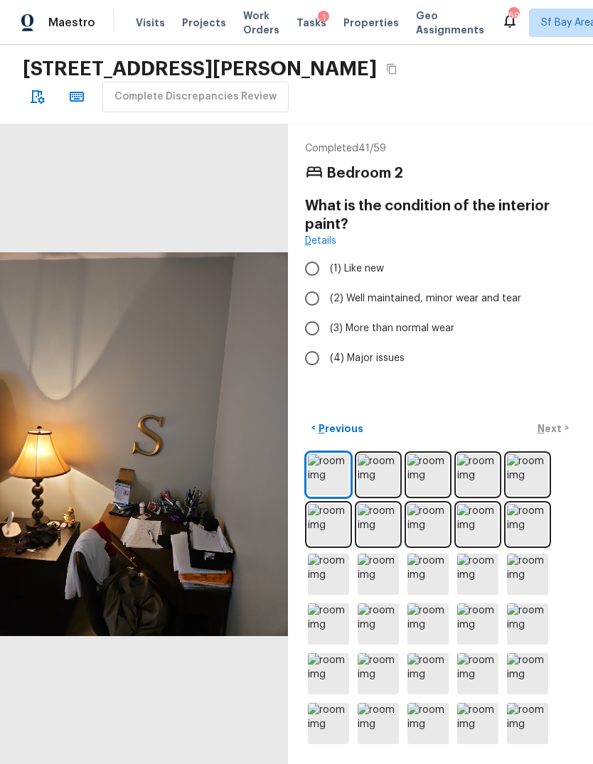
click at [311, 313] on input "(3) More than normal wear" at bounding box center [312, 328] width 30 height 30
radio input "true"
click at [549, 436] on p "Next" at bounding box center [550, 429] width 27 height 14
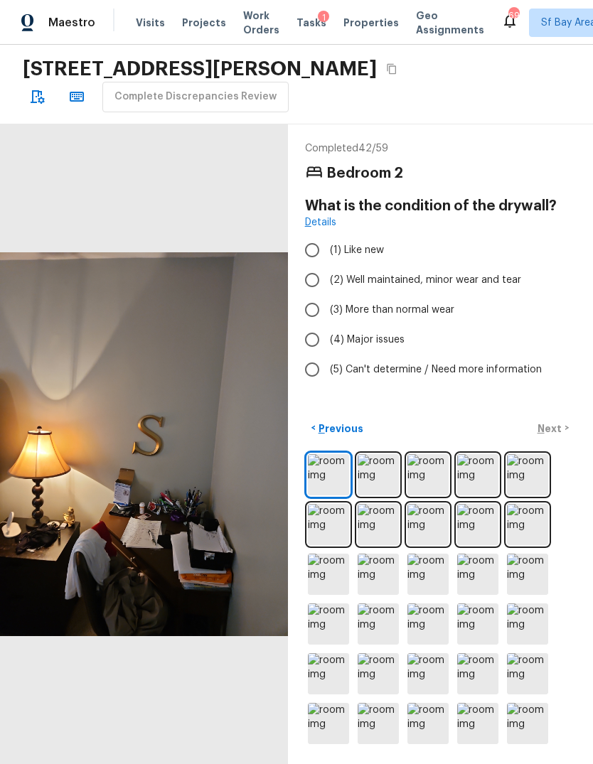
click at [311, 265] on input "(2) Well maintained, minor wear and tear" at bounding box center [312, 280] width 30 height 30
radio input "true"
click at [562, 436] on p "Next" at bounding box center [550, 429] width 27 height 14
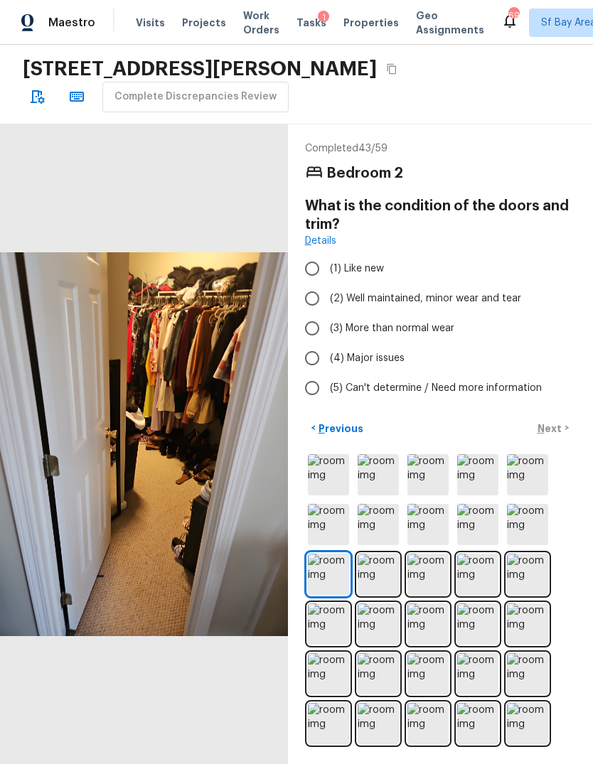
scroll to position [0, 0]
click at [311, 304] on input "(2) Well maintained, minor wear and tear" at bounding box center [312, 299] width 30 height 30
radio input "true"
click at [556, 436] on p "Next" at bounding box center [550, 429] width 27 height 14
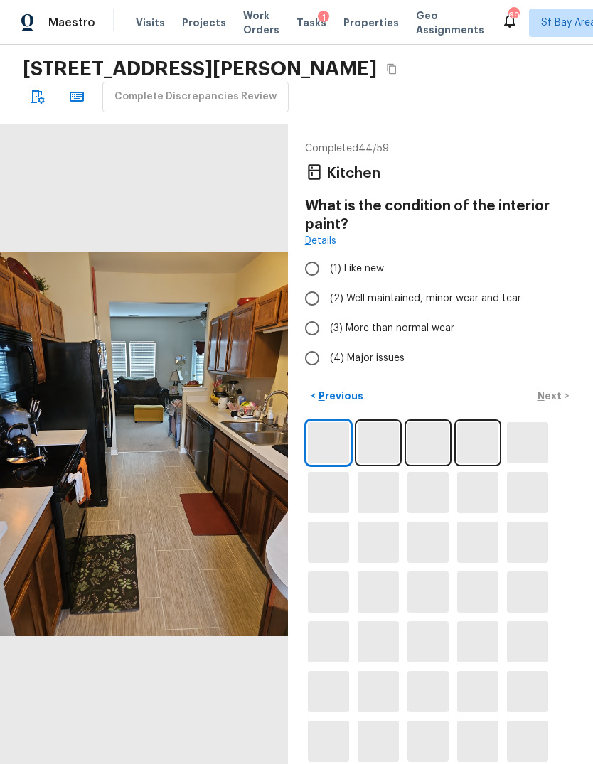
click at [311, 327] on input "(3) More than normal wear" at bounding box center [312, 328] width 30 height 30
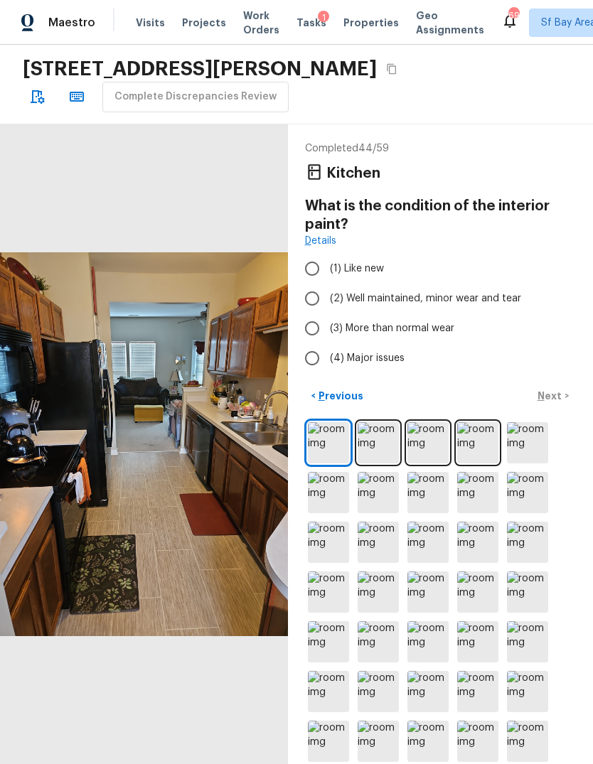
radio input "true"
click at [552, 403] on p "Next" at bounding box center [550, 396] width 27 height 14
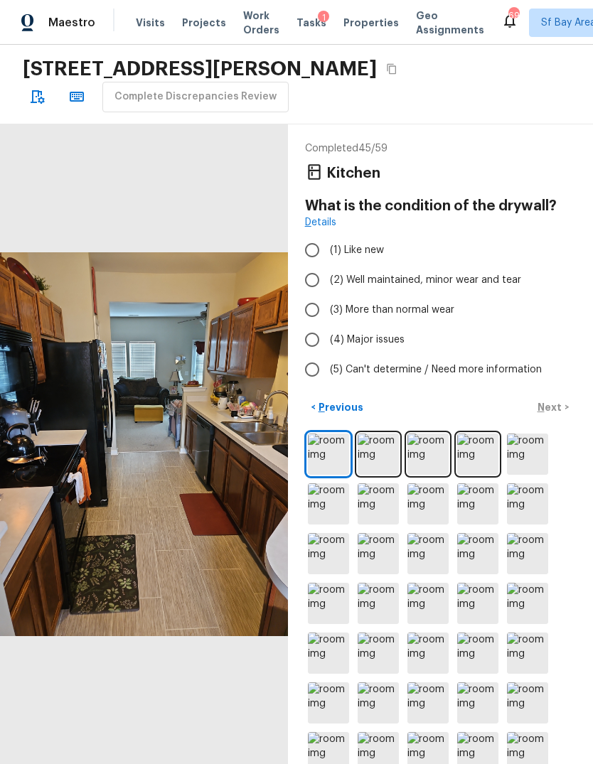
click at [306, 310] on input "(3) More than normal wear" at bounding box center [312, 310] width 30 height 30
radio input "true"
click at [311, 277] on input "(2) Well maintained, minor wear and tear" at bounding box center [312, 280] width 30 height 30
radio input "true"
click at [558, 412] on p "Next" at bounding box center [550, 407] width 27 height 14
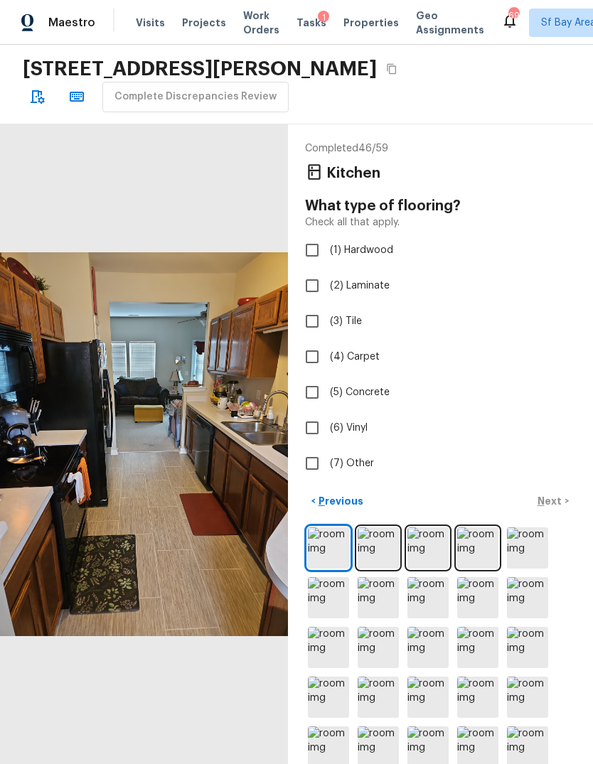
click at [309, 324] on input "(3) Tile" at bounding box center [312, 321] width 30 height 30
checkbox input "true"
click at [560, 503] on p "Next" at bounding box center [550, 501] width 27 height 14
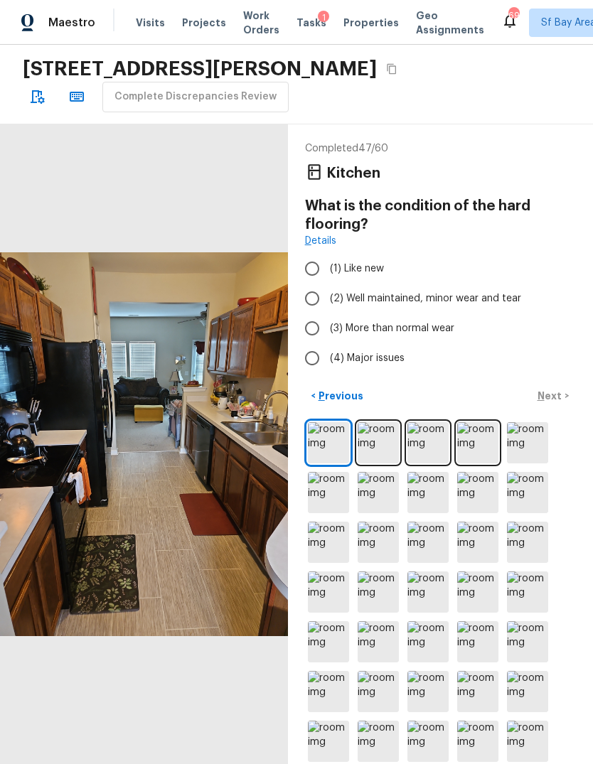
click at [310, 298] on input "(2) Well maintained, minor wear and tear" at bounding box center [312, 299] width 30 height 30
radio input "true"
click at [555, 403] on p "Next" at bounding box center [550, 396] width 27 height 14
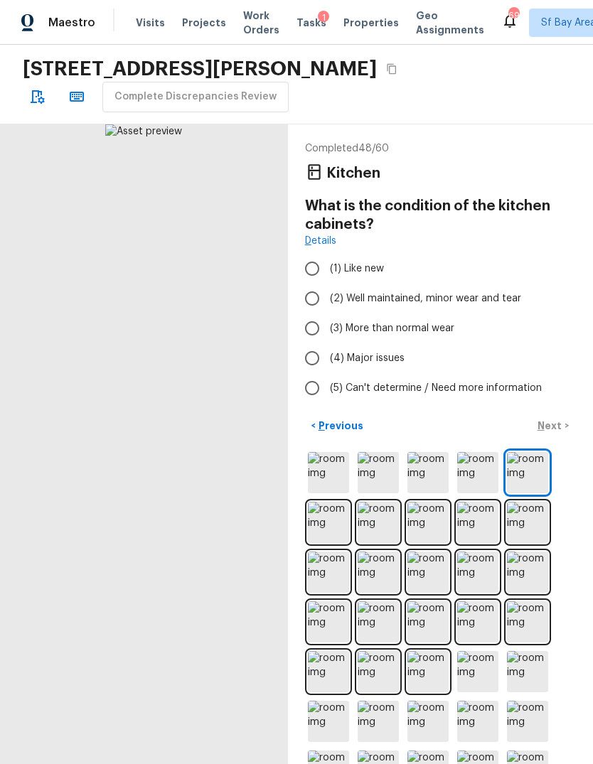
click at [306, 328] on input "(3) More than normal wear" at bounding box center [312, 328] width 30 height 30
radio input "true"
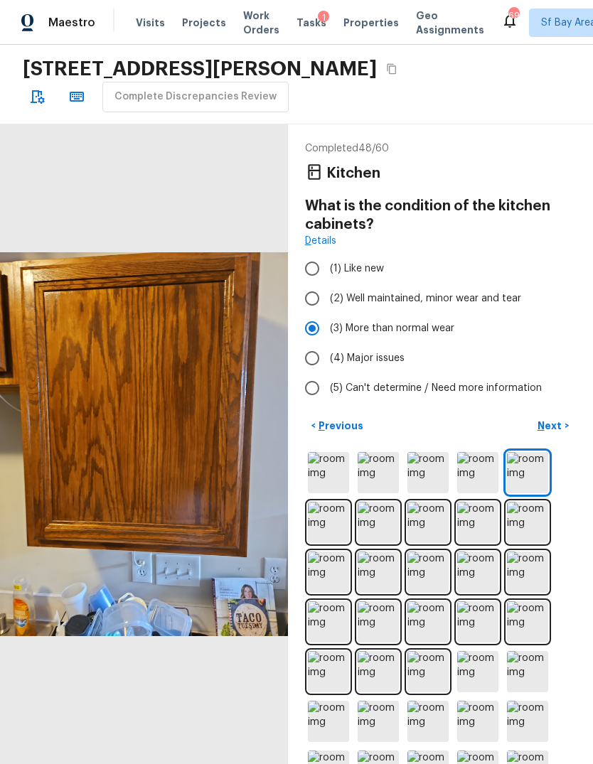
click at [558, 429] on p "Next" at bounding box center [550, 426] width 27 height 14
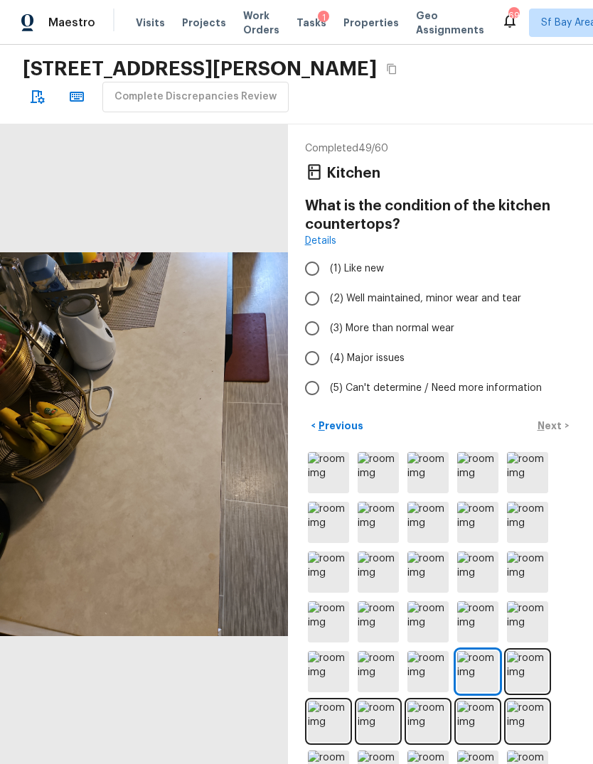
click at [315, 304] on input "(2) Well maintained, minor wear and tear" at bounding box center [312, 299] width 30 height 30
radio input "true"
click at [309, 330] on input "(3) More than normal wear" at bounding box center [312, 328] width 30 height 30
radio input "true"
click at [560, 426] on p "Next" at bounding box center [550, 426] width 27 height 14
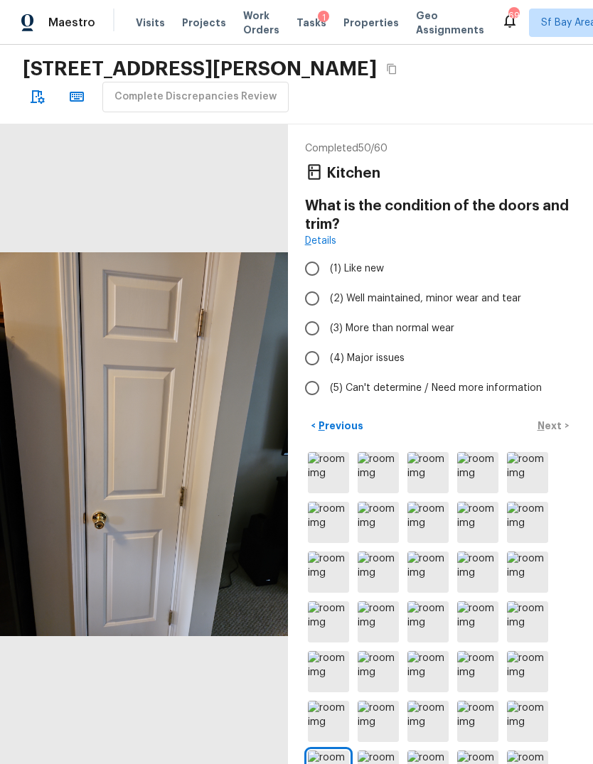
click at [315, 304] on input "(2) Well maintained, minor wear and tear" at bounding box center [312, 299] width 30 height 30
radio input "true"
click at [554, 434] on button "Next >" at bounding box center [552, 425] width 45 height 23
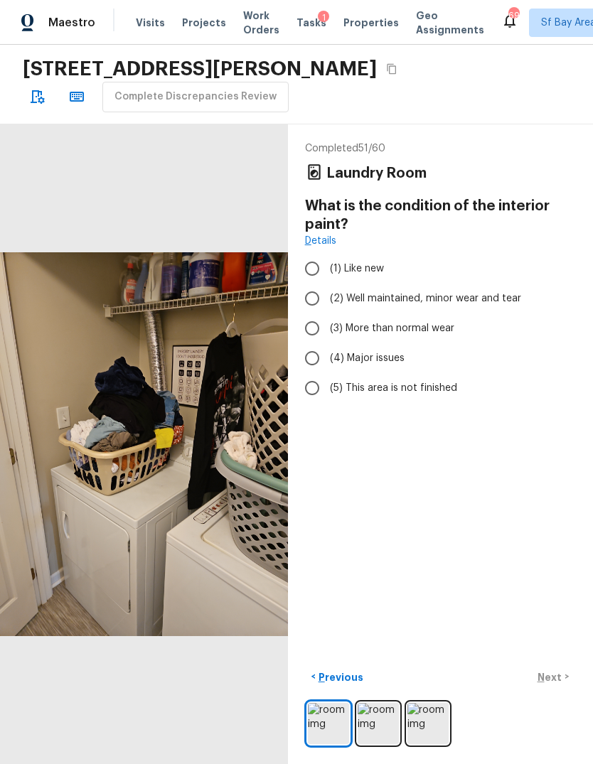
click at [308, 301] on input "(2) Well maintained, minor wear and tear" at bounding box center [312, 299] width 30 height 30
radio input "true"
click at [307, 326] on input "(3) More than normal wear" at bounding box center [312, 328] width 30 height 30
radio input "true"
click at [557, 689] on button "Next >" at bounding box center [552, 676] width 45 height 23
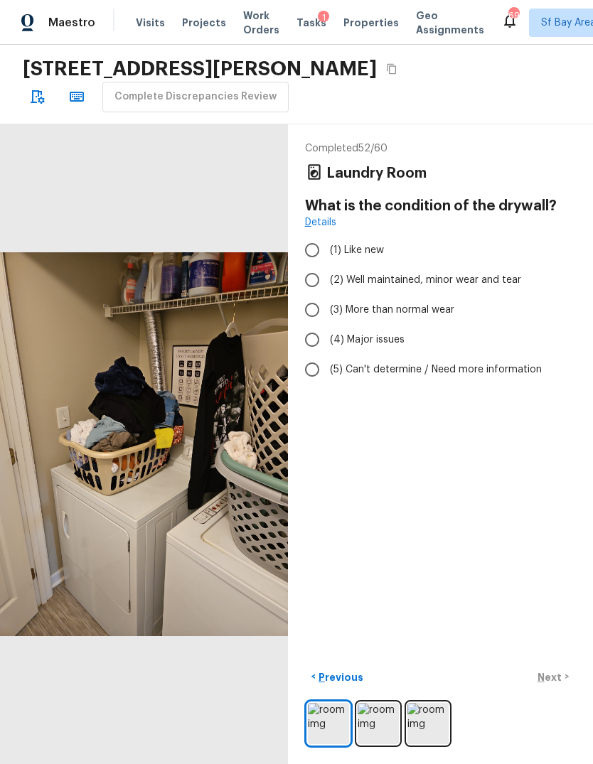
click at [311, 284] on input "(2) Well maintained, minor wear and tear" at bounding box center [312, 280] width 30 height 30
radio input "true"
click at [553, 739] on div "Completed 52 / 60 Laundry Room What is the condition of the drywall? Details (1…" at bounding box center [440, 444] width 305 height 640
click at [557, 685] on p "Next" at bounding box center [550, 677] width 27 height 14
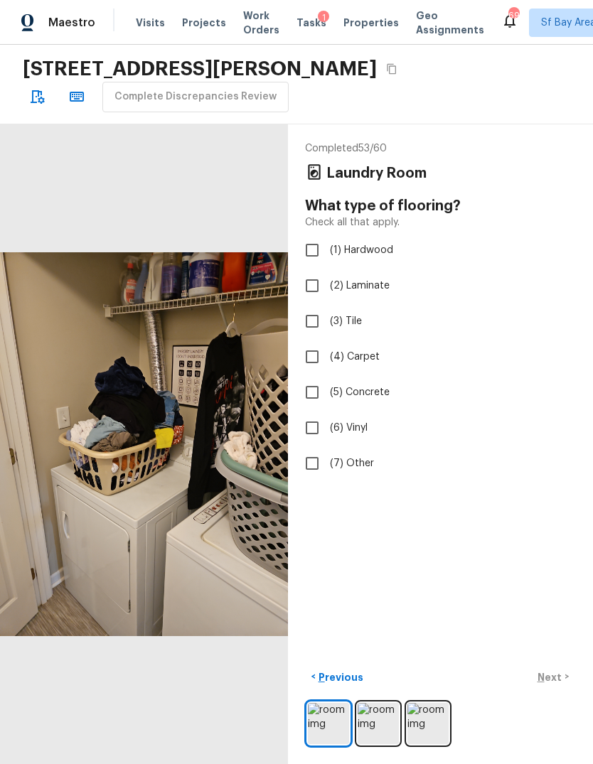
click at [318, 306] on input "(3) Tile" at bounding box center [312, 321] width 30 height 30
checkbox input "true"
click at [554, 685] on p "Next" at bounding box center [550, 677] width 27 height 14
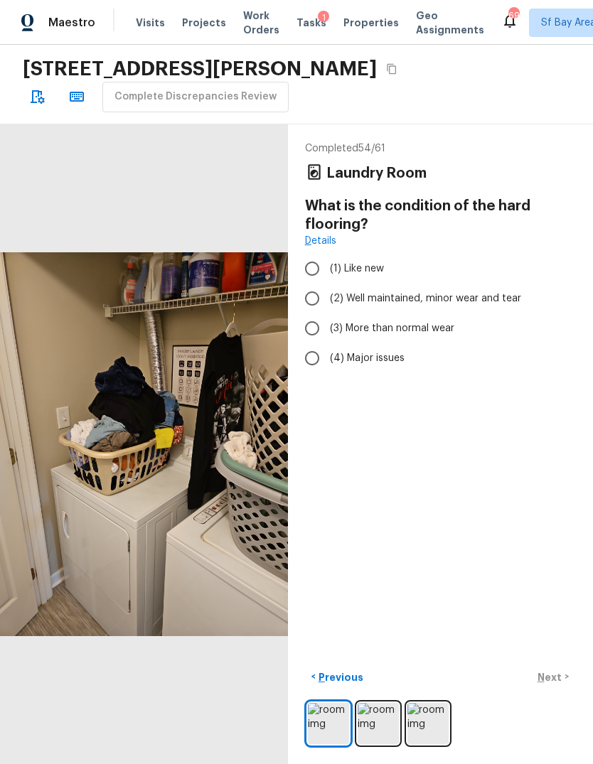
click at [312, 284] on input "(2) Well maintained, minor wear and tear" at bounding box center [312, 299] width 30 height 30
radio input "true"
click at [557, 685] on p "Next" at bounding box center [550, 677] width 27 height 14
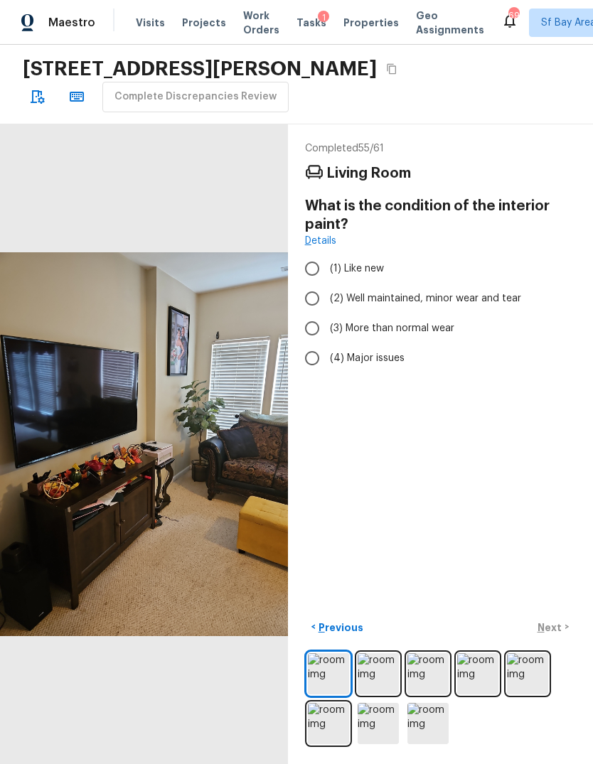
click at [306, 313] on input "(3) More than normal wear" at bounding box center [312, 328] width 30 height 30
radio input "true"
click at [553, 635] on p "Next" at bounding box center [550, 628] width 27 height 14
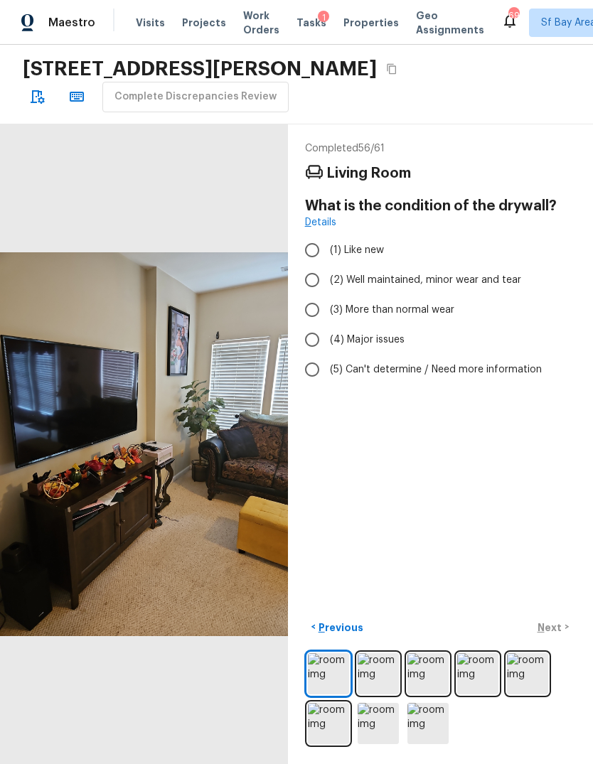
click at [316, 265] on input "(2) Well maintained, minor wear and tear" at bounding box center [312, 280] width 30 height 30
radio input "true"
click at [559, 635] on p "Next" at bounding box center [550, 628] width 27 height 14
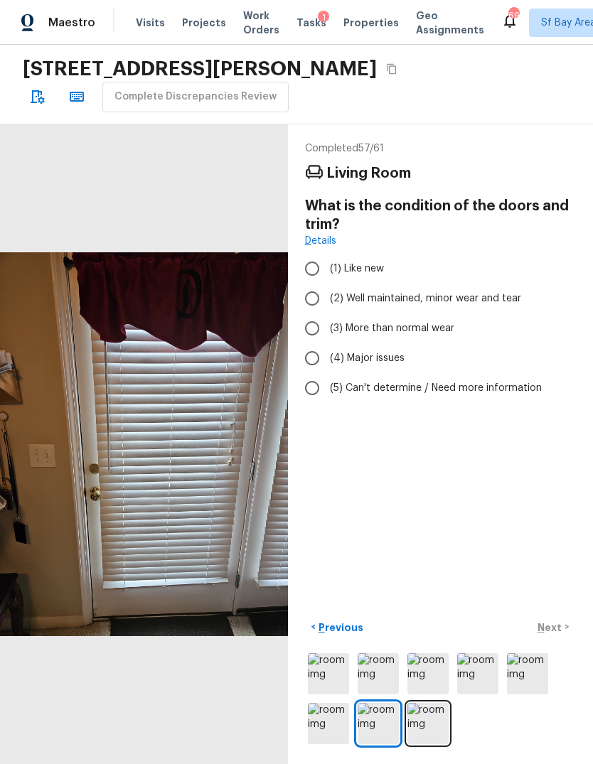
click at [309, 284] on input "(2) Well maintained, minor wear and tear" at bounding box center [312, 299] width 30 height 30
radio input "true"
click at [555, 635] on p "Next" at bounding box center [550, 628] width 27 height 14
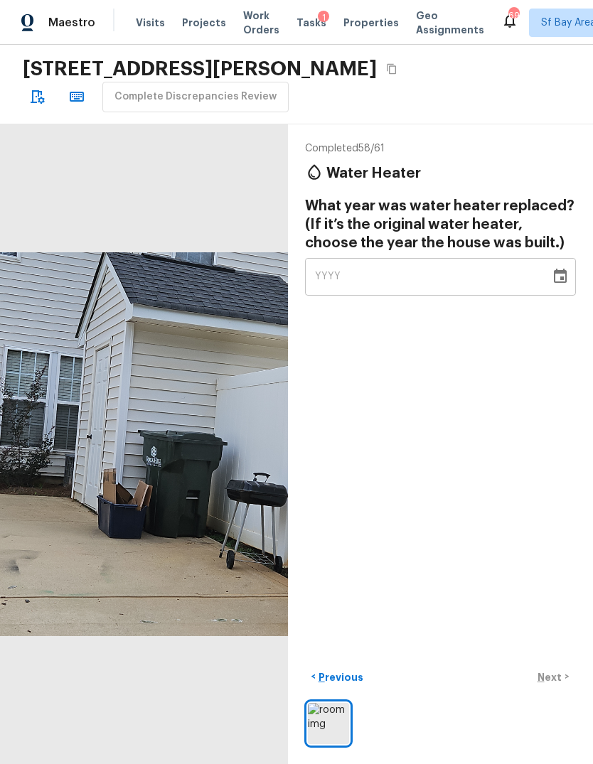
click at [38, 92] on icon "button" at bounding box center [38, 97] width 14 height 14
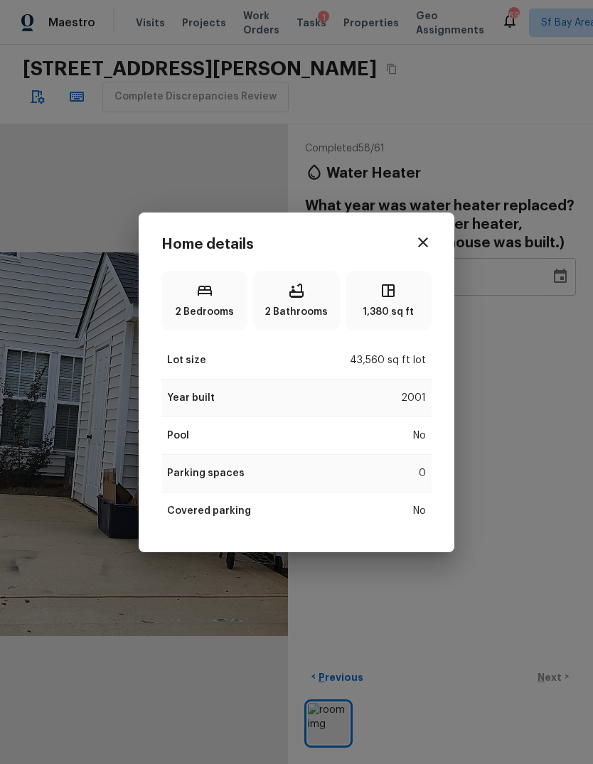
click at [428, 240] on icon "button" at bounding box center [422, 242] width 17 height 17
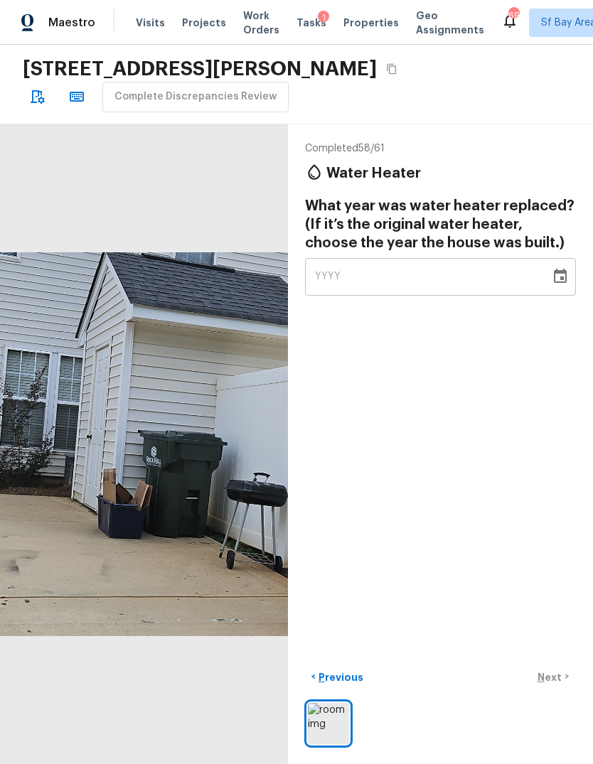
scroll to position [50, 0]
click at [426, 258] on div "YYYY" at bounding box center [427, 277] width 225 height 38
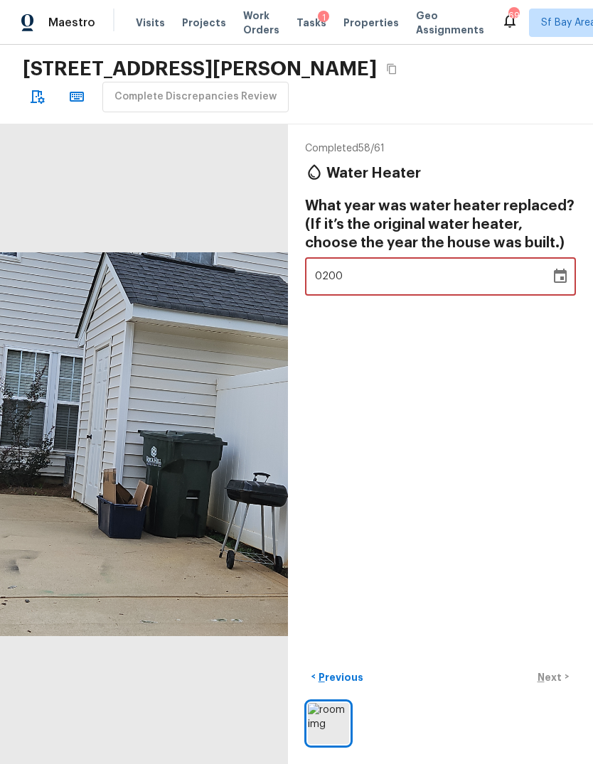
type input "2001"
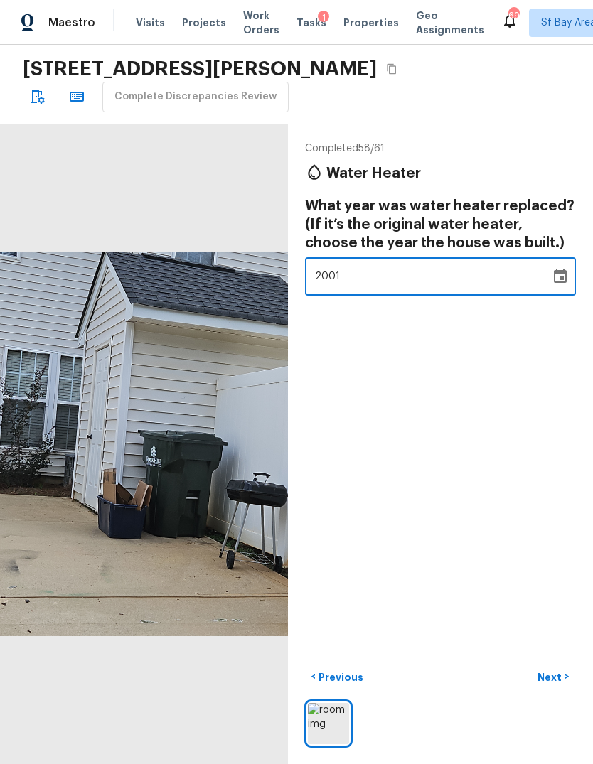
click at [530, 456] on div "Completed 58 / 61 Water Heater What year was water heater replaced? (If it’s th…" at bounding box center [440, 444] width 305 height 640
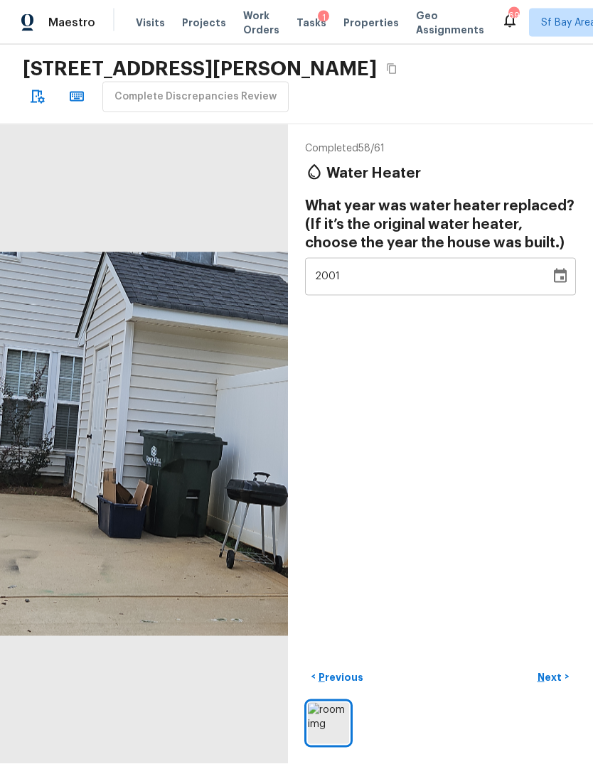
scroll to position [50, 0]
click at [556, 678] on p "Next" at bounding box center [550, 677] width 27 height 14
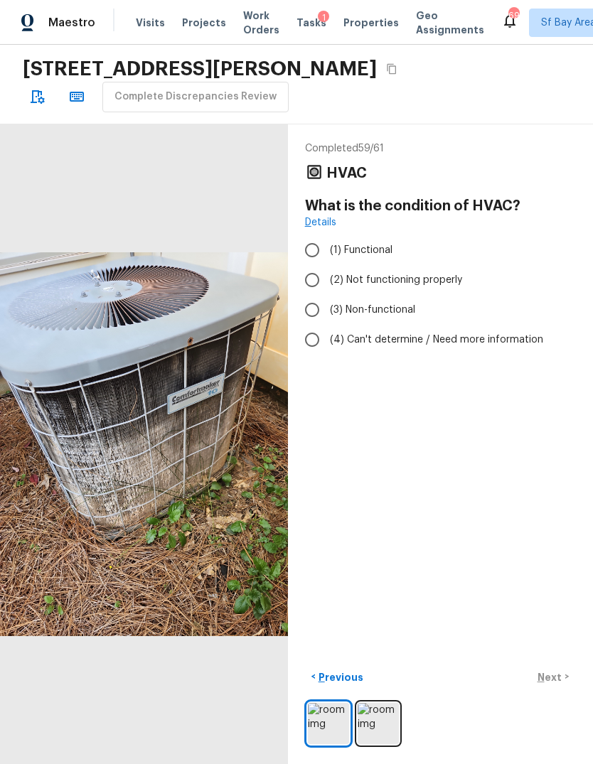
click at [308, 295] on input "(3) Non-functional" at bounding box center [312, 310] width 30 height 30
radio input "true"
click at [554, 681] on p "Next" at bounding box center [550, 677] width 27 height 14
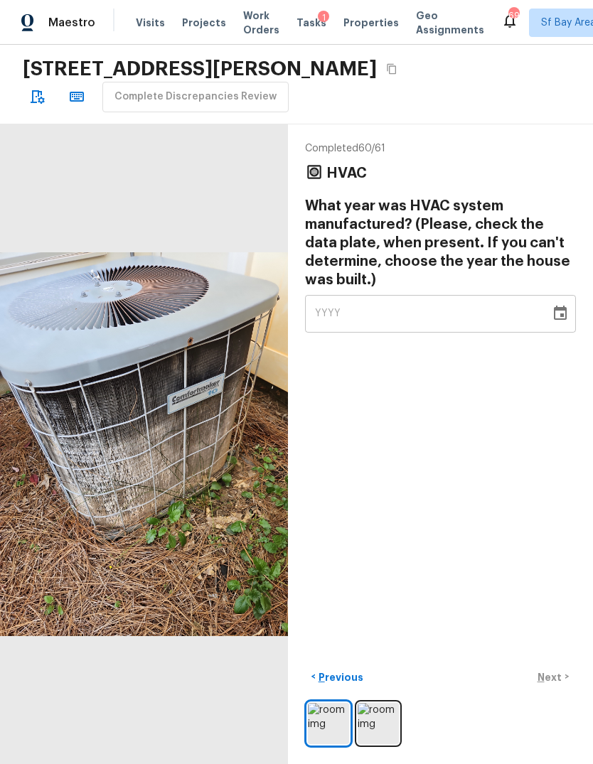
click at [425, 295] on div "YYYY" at bounding box center [427, 314] width 225 height 38
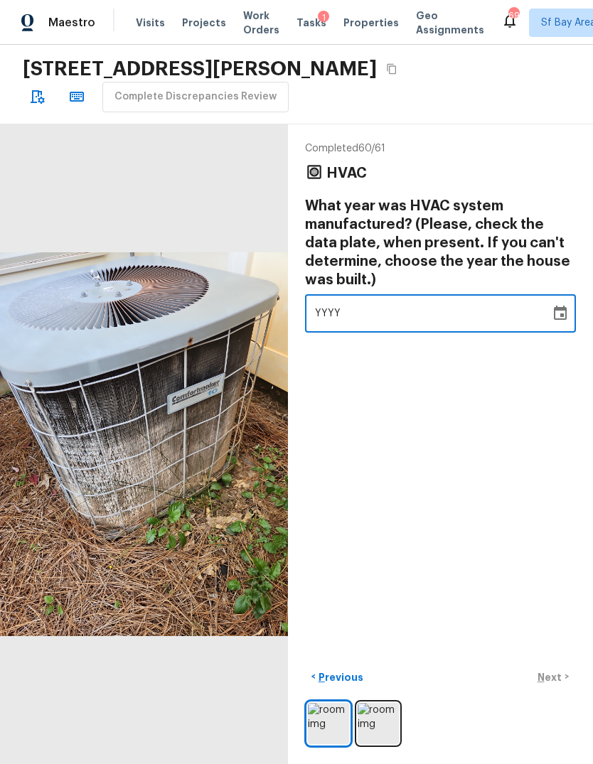
scroll to position [50, 0]
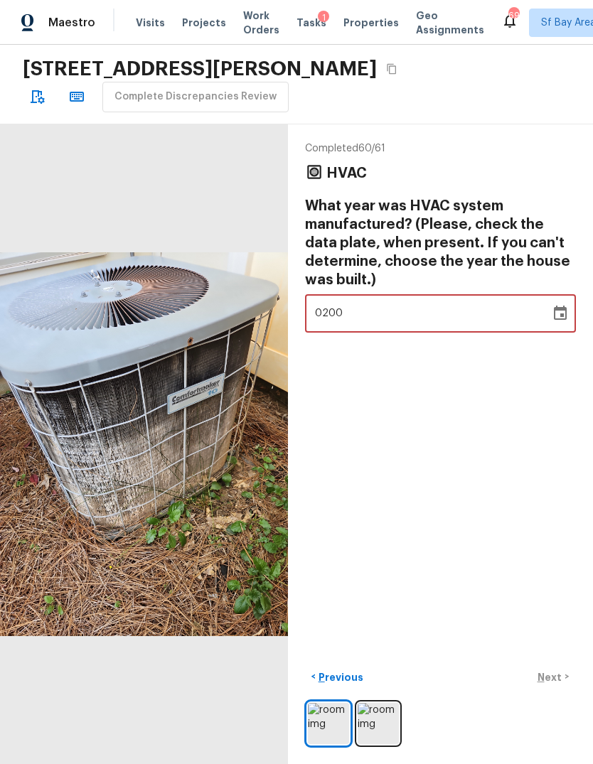
type input "2001"
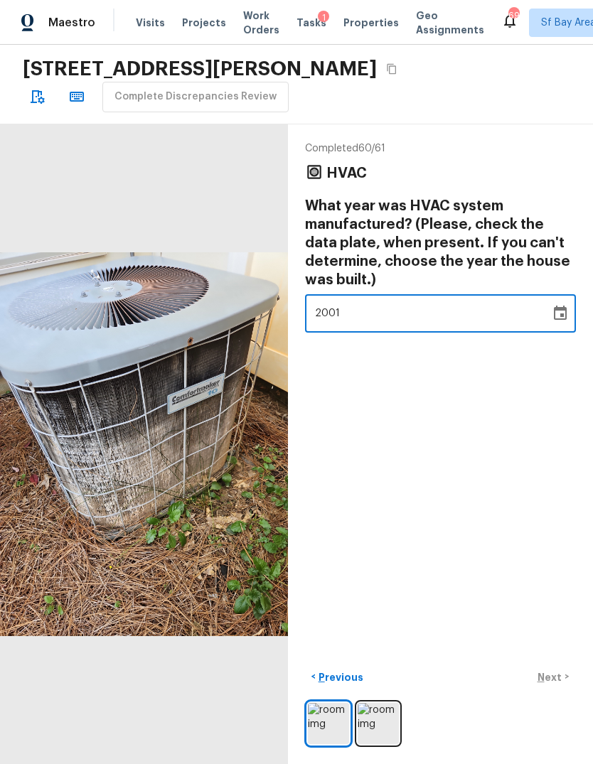
click at [522, 420] on div "Completed 60 / 61 HVAC What year was HVAC system manufactured? (Please, check t…" at bounding box center [440, 444] width 305 height 640
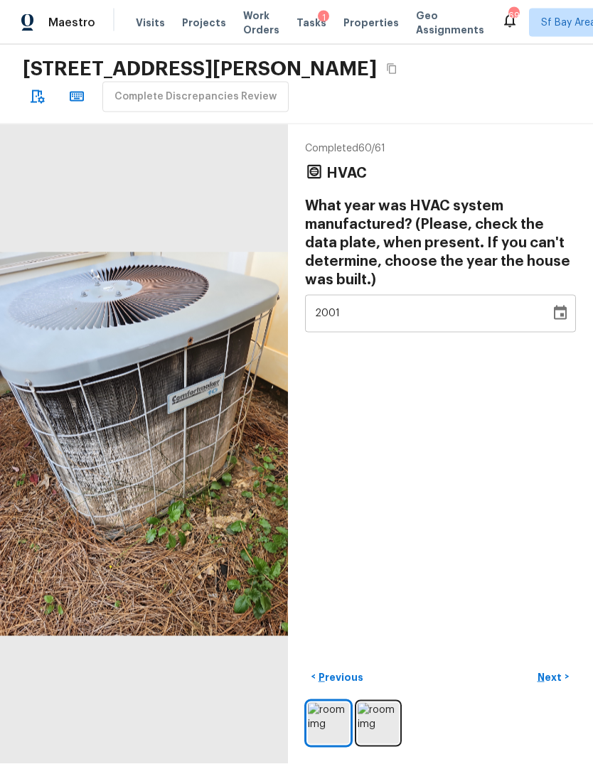
scroll to position [50, 0]
click at [559, 678] on p "Next" at bounding box center [550, 677] width 27 height 14
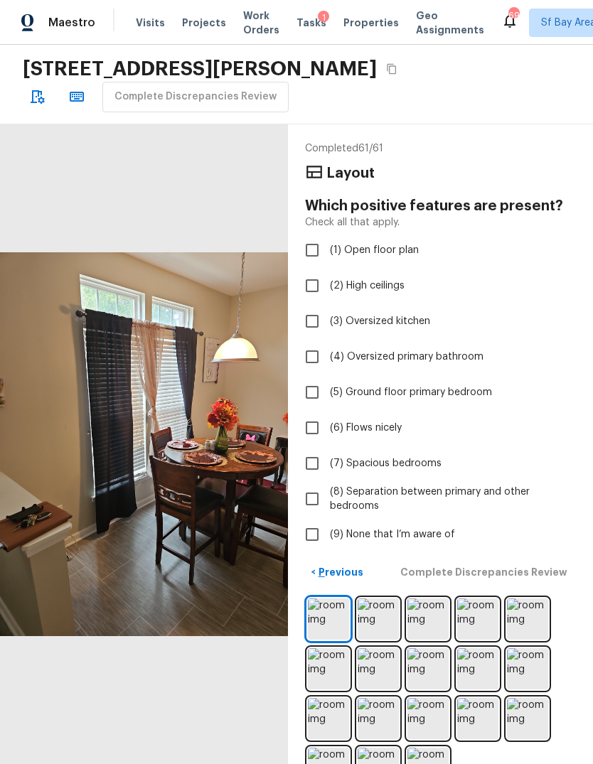
click at [312, 520] on input "(9) None that I’m aware of" at bounding box center [312, 535] width 30 height 30
checkbox input "true"
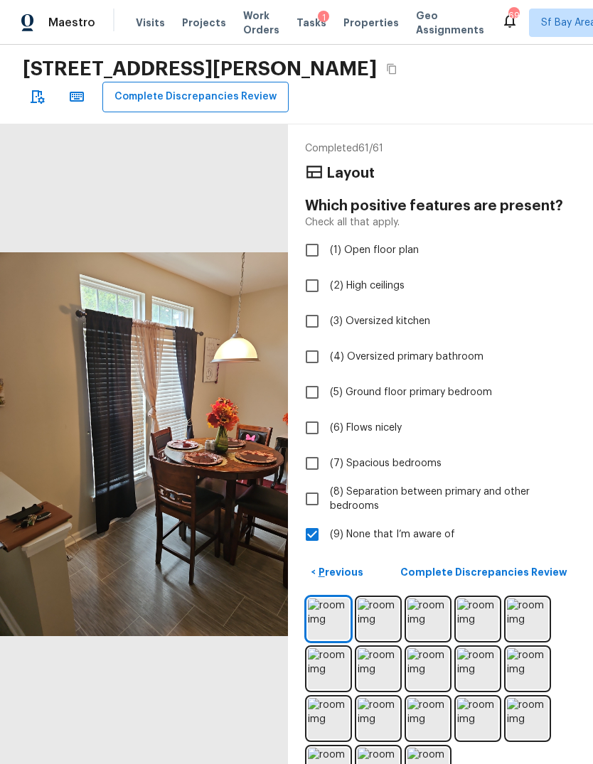
click at [540, 565] on p "Complete Discrepancies Review" at bounding box center [485, 572] width 170 height 14
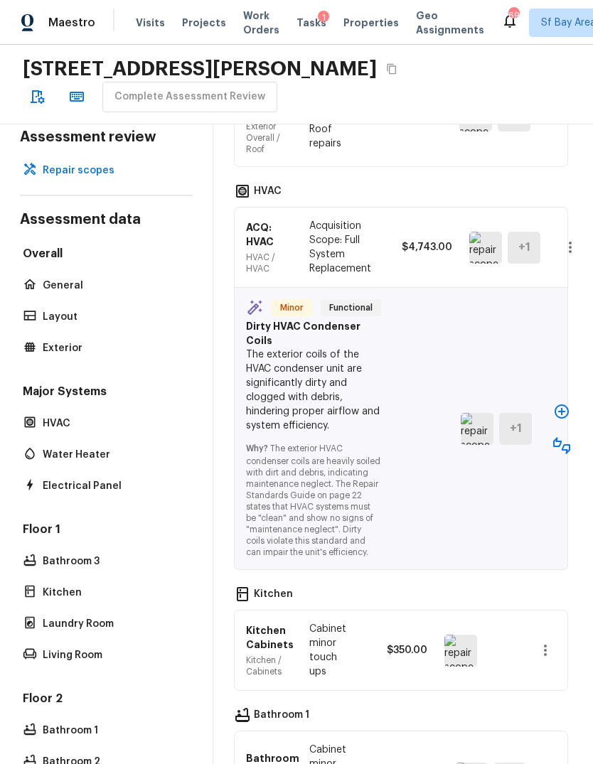
scroll to position [1695, 2]
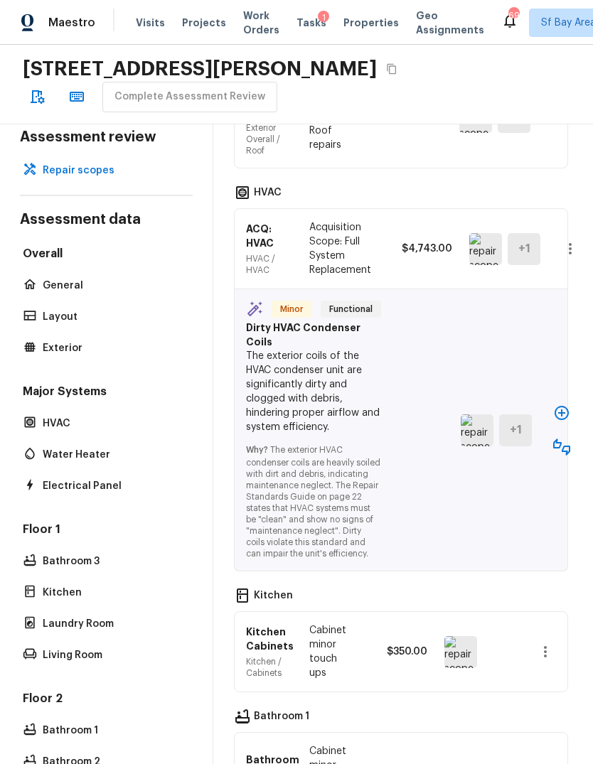
click at [559, 404] on icon "button" at bounding box center [561, 412] width 17 height 17
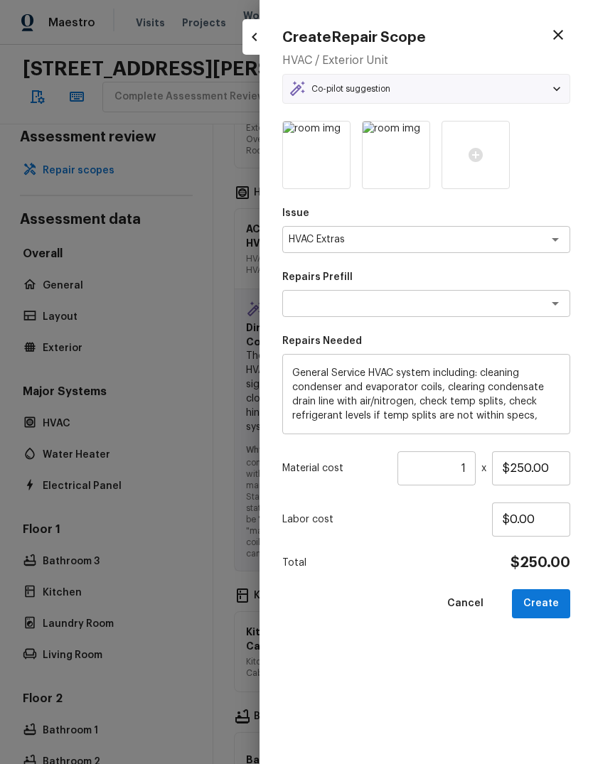
type textarea "Basic Clean and Service"
click at [551, 599] on button "Create" at bounding box center [541, 603] width 58 height 29
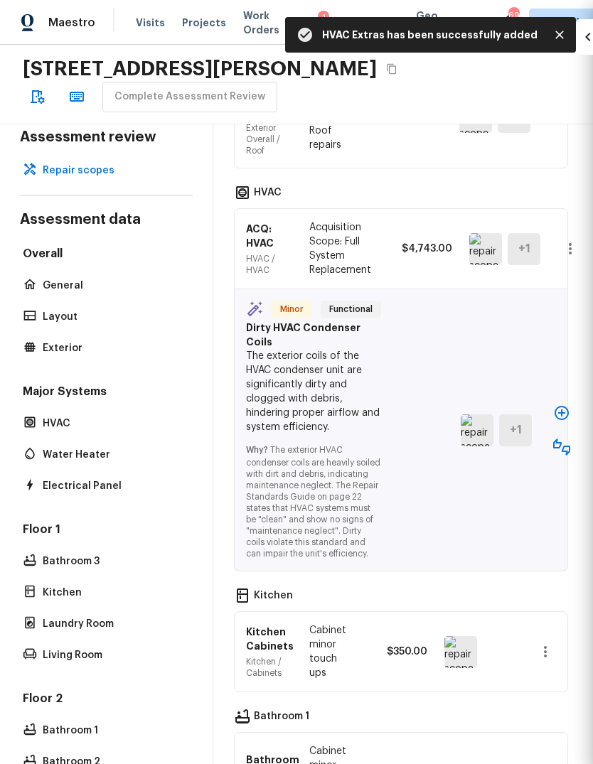
type input "$0.00"
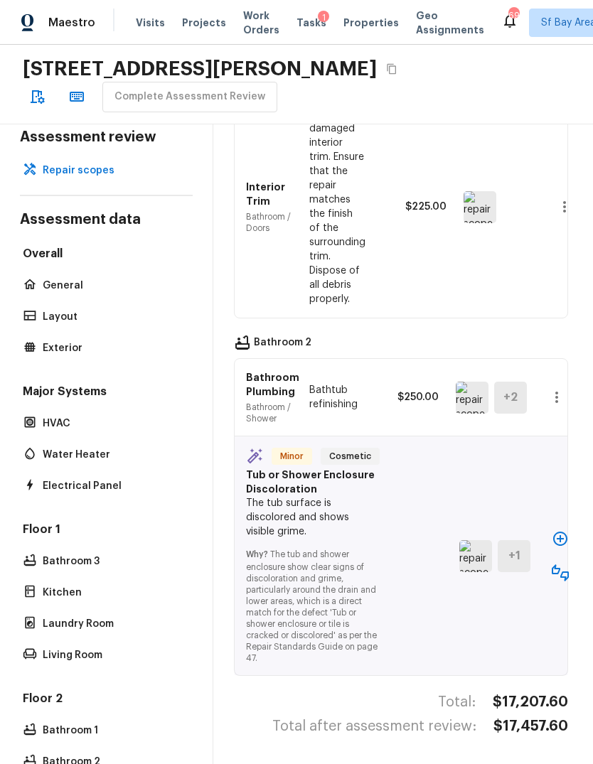
scroll to position [2614, 2]
click at [559, 542] on icon "button" at bounding box center [560, 539] width 14 height 14
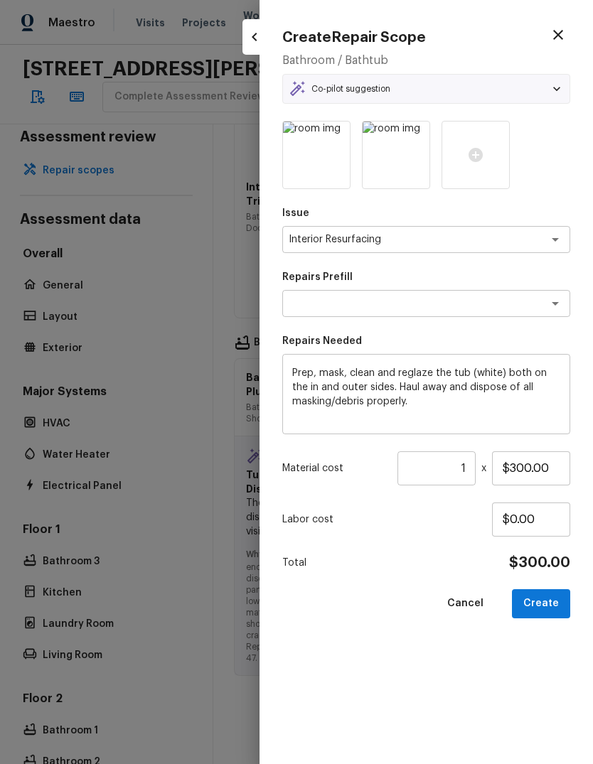
type textarea "Reglaze Tub"
click at [544, 605] on button "Create" at bounding box center [541, 603] width 58 height 29
type input "$0.00"
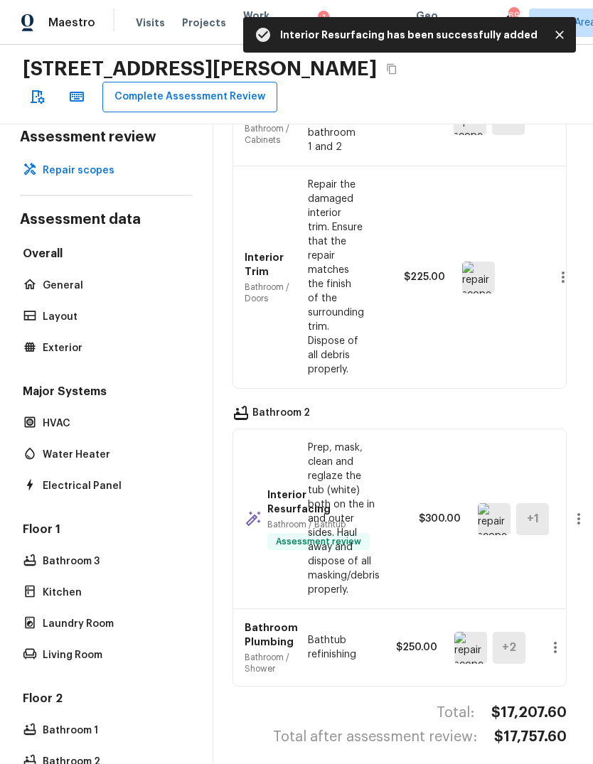
scroll to position [2540, 4]
click at [133, 82] on button "Complete Assessment Review" at bounding box center [189, 97] width 175 height 31
